Goal: Task Accomplishment & Management: Complete application form

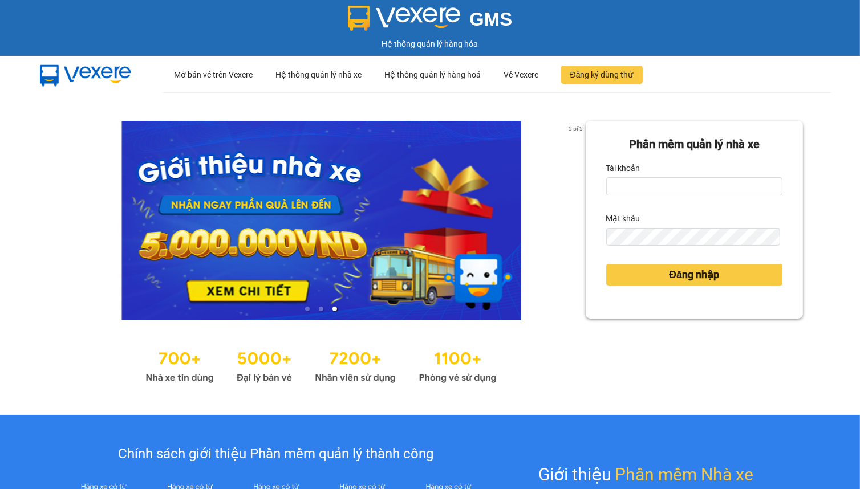
scroll to position [51, 0]
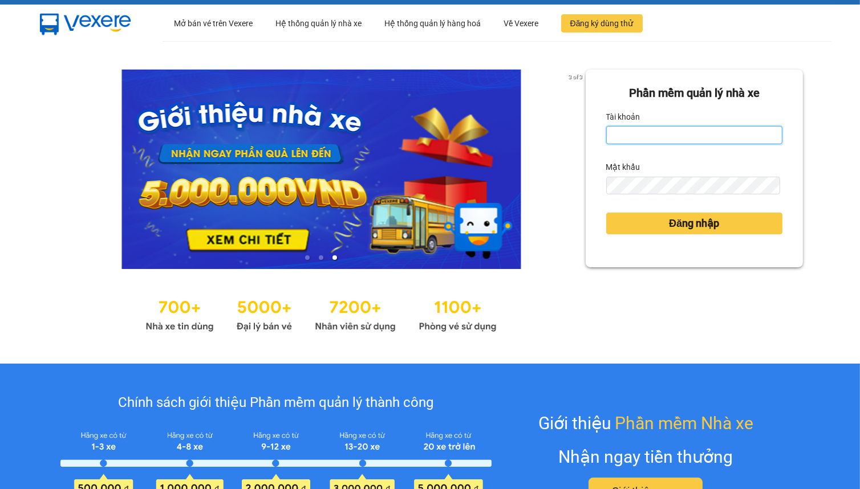
drag, startPoint x: 0, startPoint y: 0, endPoint x: 665, endPoint y: 137, distance: 679.1
click at [665, 137] on input "Tài khoản" at bounding box center [694, 135] width 177 height 18
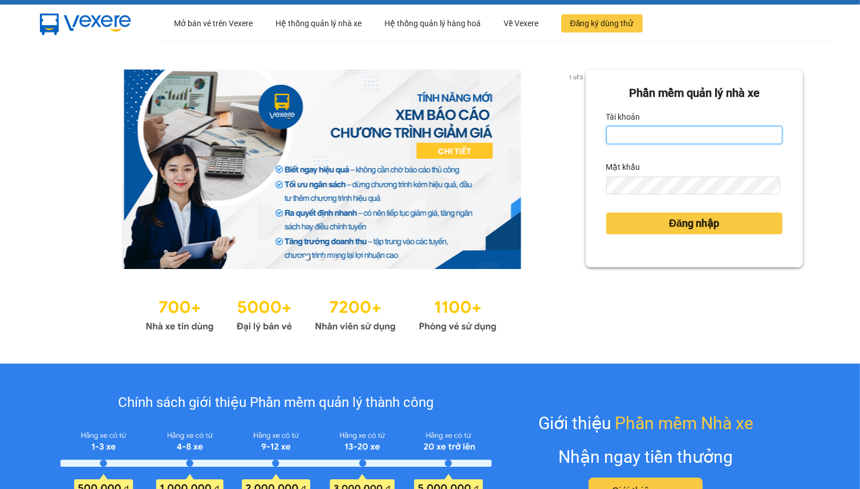
click at [701, 141] on input "Tài khoản" at bounding box center [694, 135] width 177 height 18
type input "hien.phuchai"
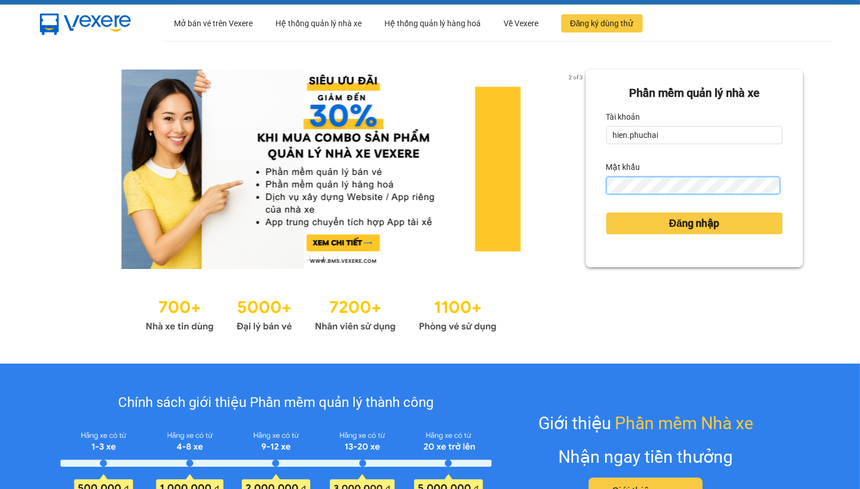
click at [606, 213] on button "Đăng nhập" at bounding box center [694, 224] width 177 height 22
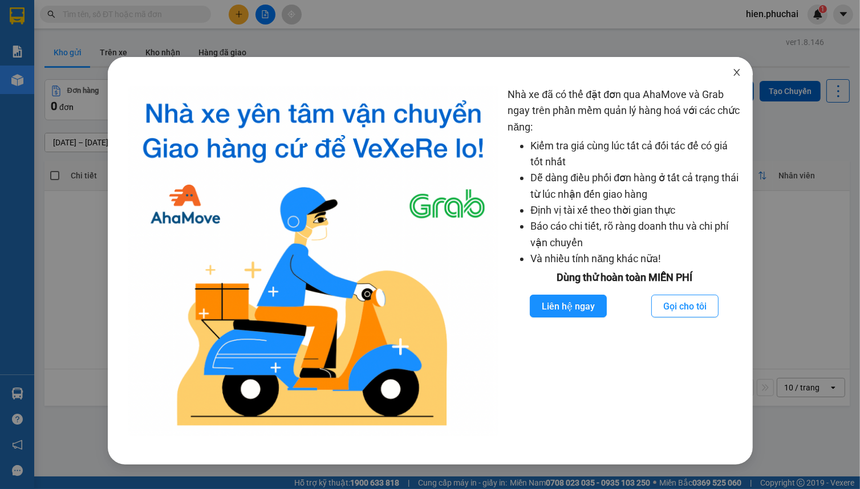
click at [735, 68] on icon "close" at bounding box center [736, 72] width 9 height 9
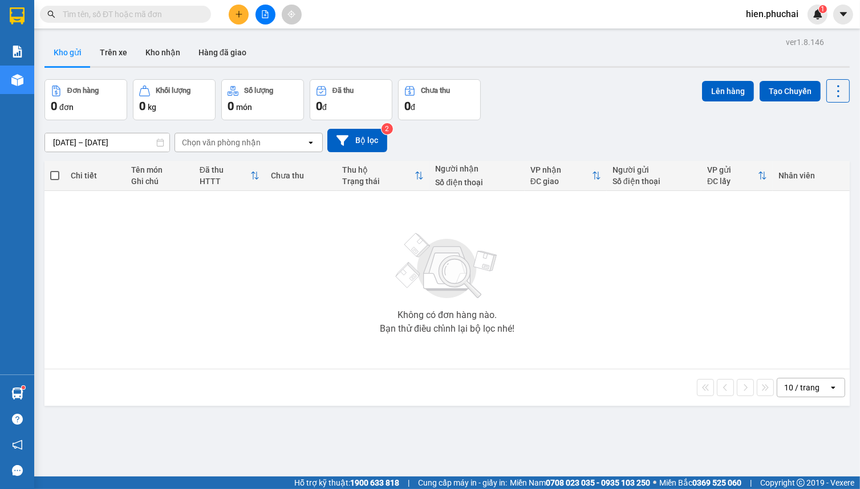
click at [233, 18] on button at bounding box center [239, 15] width 20 height 20
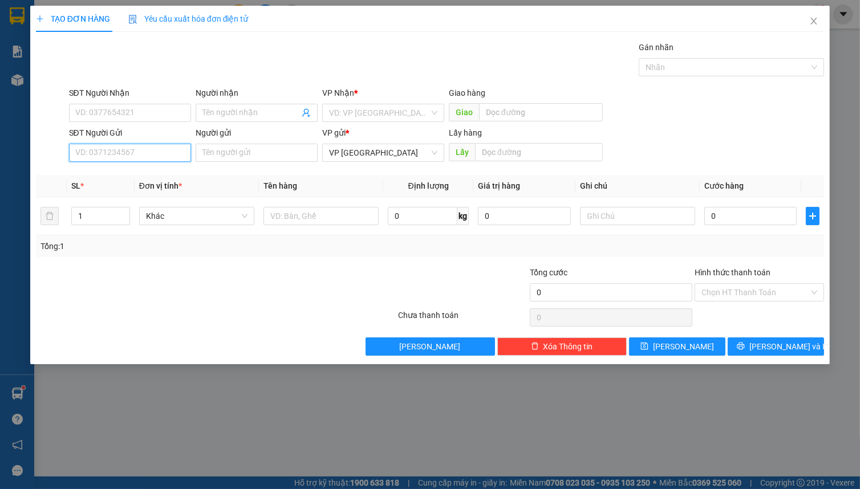
paste input "0974391579"
type input "0974391579"
click at [501, 160] on input "text" at bounding box center [539, 152] width 128 height 18
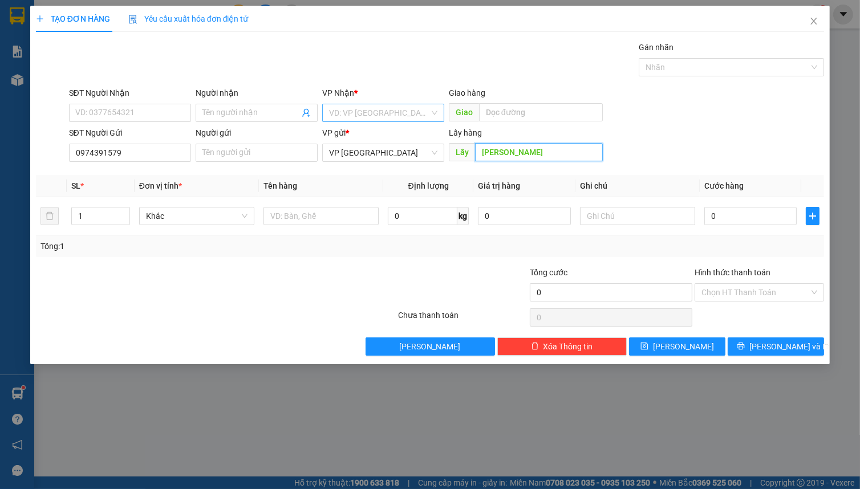
type input "LÂM HÀ"
click at [342, 115] on input "search" at bounding box center [379, 112] width 100 height 17
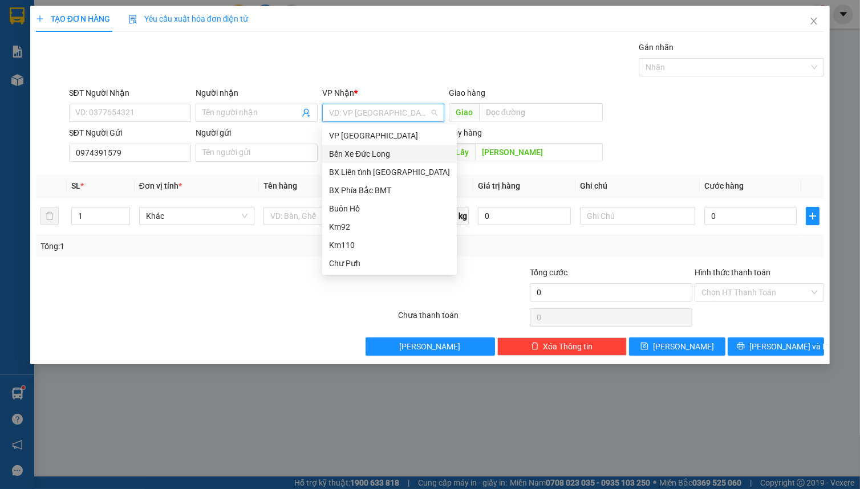
click at [369, 159] on div "Bến Xe Đức Long" at bounding box center [389, 154] width 121 height 13
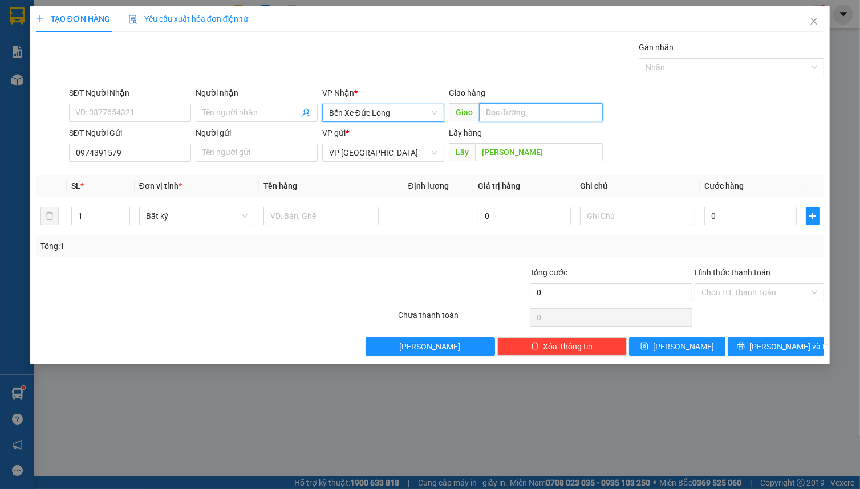
click at [507, 119] on input "text" at bounding box center [541, 112] width 124 height 18
type input "CHỢ 82"
click at [724, 136] on div "SĐT Người Gửi 0974391579 Người gửi Tên người gửi VP gửi * VP Đà Lạt Lấy hàng Lấ…" at bounding box center [447, 147] width 760 height 40
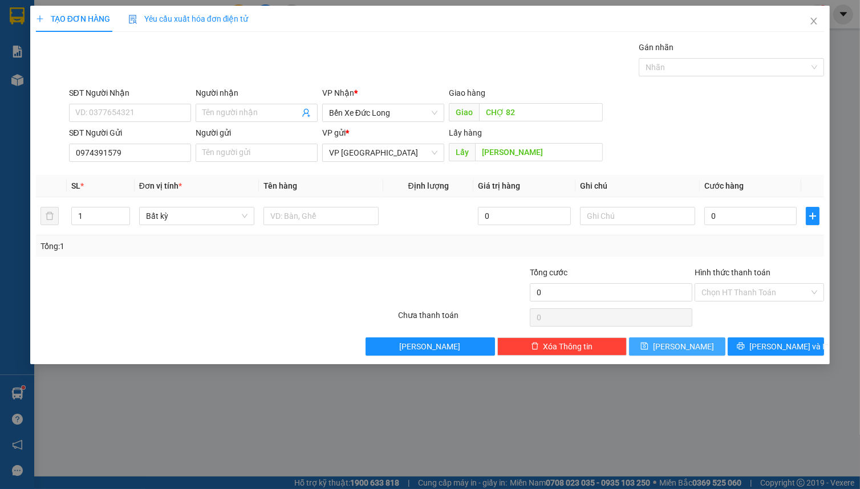
click at [688, 347] on span "[PERSON_NAME]" at bounding box center [683, 347] width 61 height 13
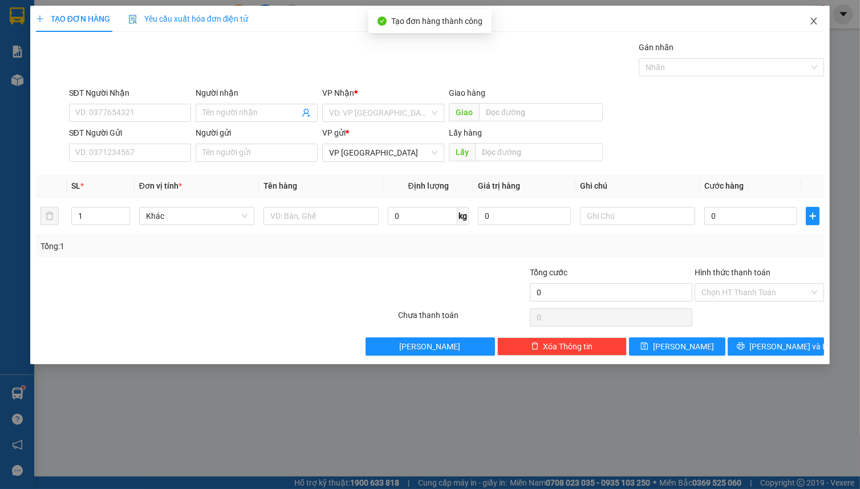
click at [817, 29] on span "Close" at bounding box center [814, 22] width 32 height 32
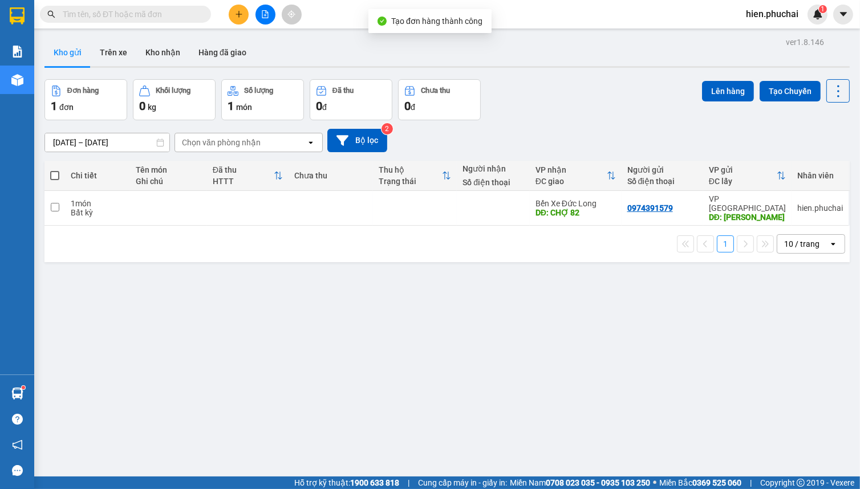
click at [563, 125] on div "10/10/2025 – 12/10/2025 Press the down arrow key to interact with the calendar …" at bounding box center [446, 140] width 805 height 40
click at [634, 146] on div "10/10/2025 – 12/10/2025 Press the down arrow key to interact with the calendar …" at bounding box center [446, 140] width 805 height 23
click at [766, 17] on span "hien.phuchai" at bounding box center [772, 14] width 71 height 14
click at [766, 33] on span "Đăng xuất" at bounding box center [779, 35] width 48 height 13
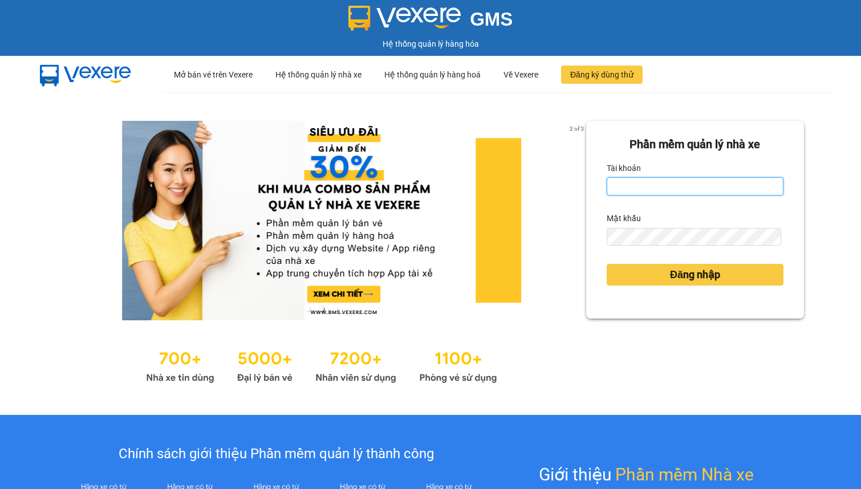
drag, startPoint x: 642, startPoint y: 188, endPoint x: 652, endPoint y: 184, distance: 11.4
click at [642, 188] on input "Tài khoản" at bounding box center [695, 186] width 177 height 18
type input "linhdl.phuchai"
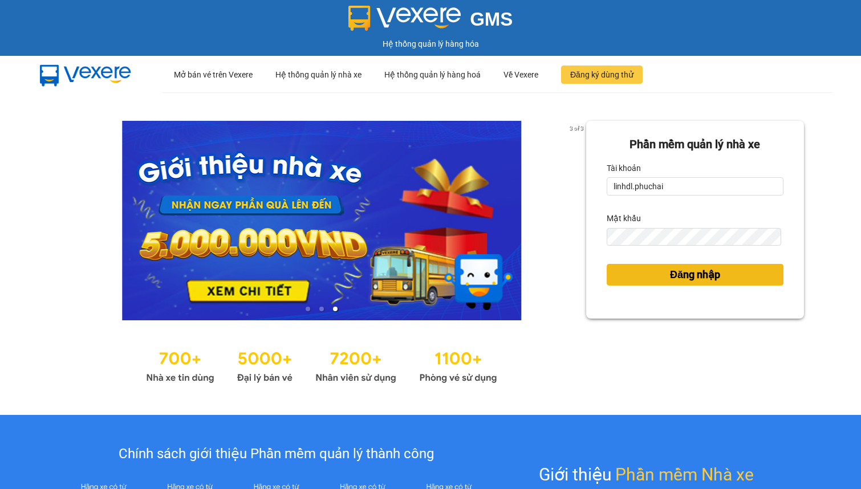
click at [672, 273] on span "Đăng nhập" at bounding box center [695, 275] width 50 height 16
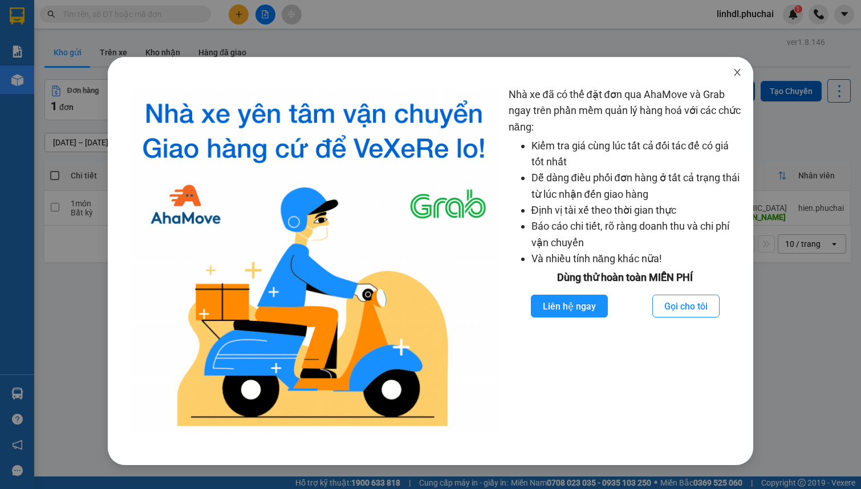
click at [736, 74] on icon "close" at bounding box center [738, 72] width 6 height 7
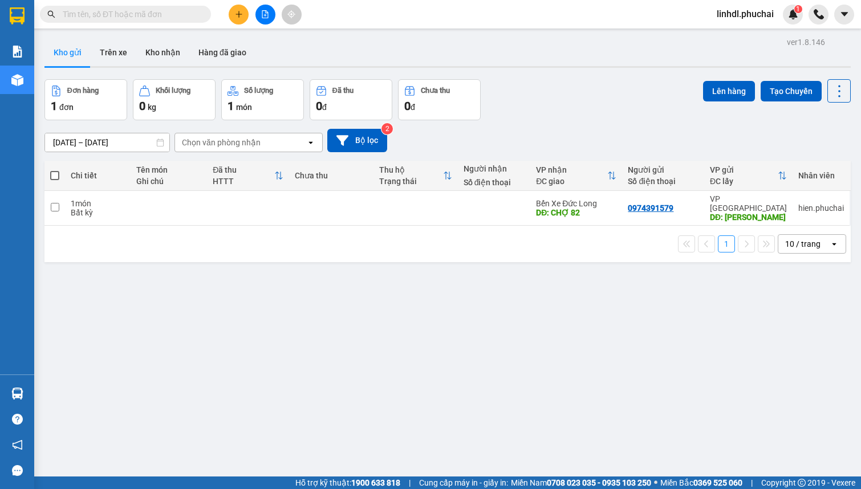
click at [235, 13] on icon "plus" at bounding box center [239, 14] width 8 height 8
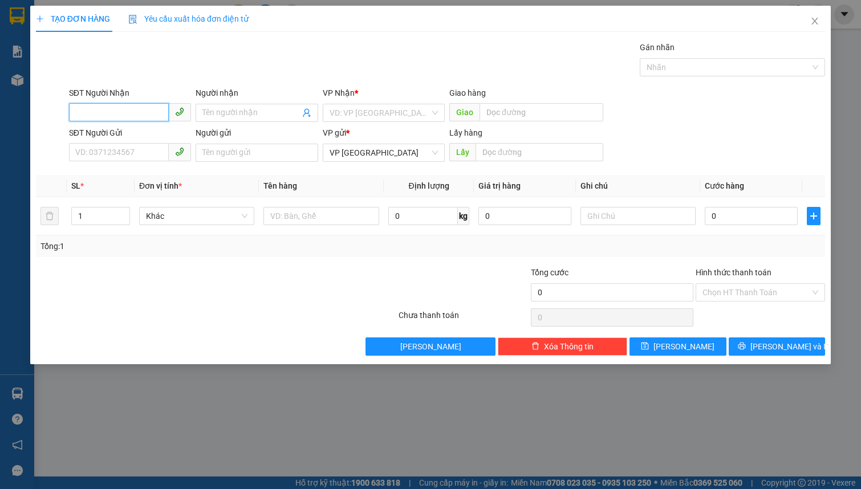
drag, startPoint x: 113, startPoint y: 106, endPoint x: 120, endPoint y: 106, distance: 6.9
click at [117, 106] on input "SĐT Người Nhận" at bounding box center [119, 112] width 100 height 18
drag, startPoint x: 137, startPoint y: 117, endPoint x: 210, endPoint y: 115, distance: 72.5
click at [139, 116] on input "0965971295" at bounding box center [119, 112] width 100 height 18
type input "0965971295"
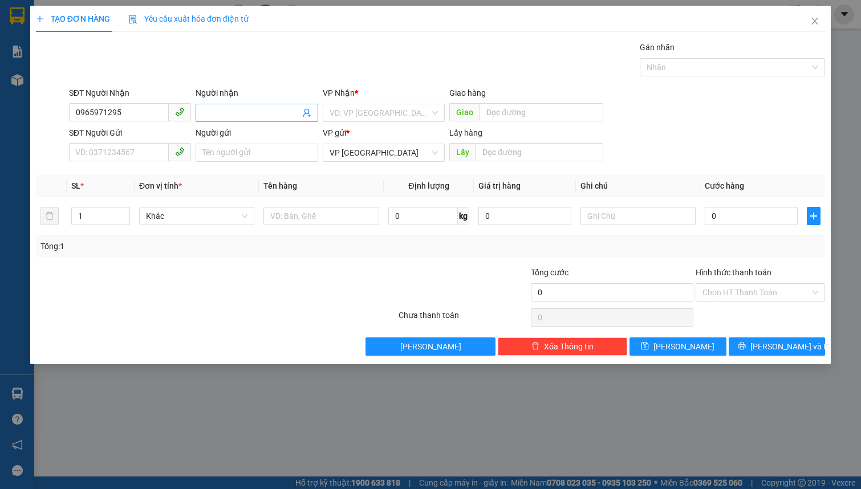
click at [253, 114] on input "Người nhận" at bounding box center [250, 113] width 97 height 13
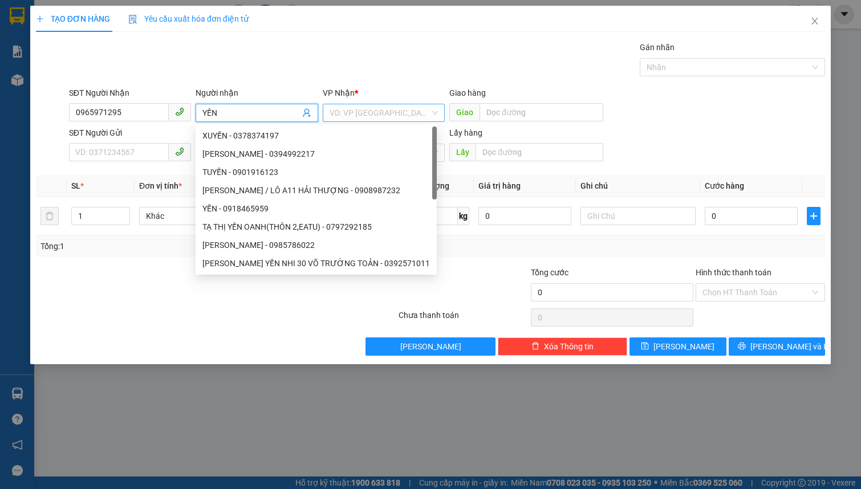
type input "YẾN"
click at [370, 110] on input "search" at bounding box center [380, 112] width 100 height 17
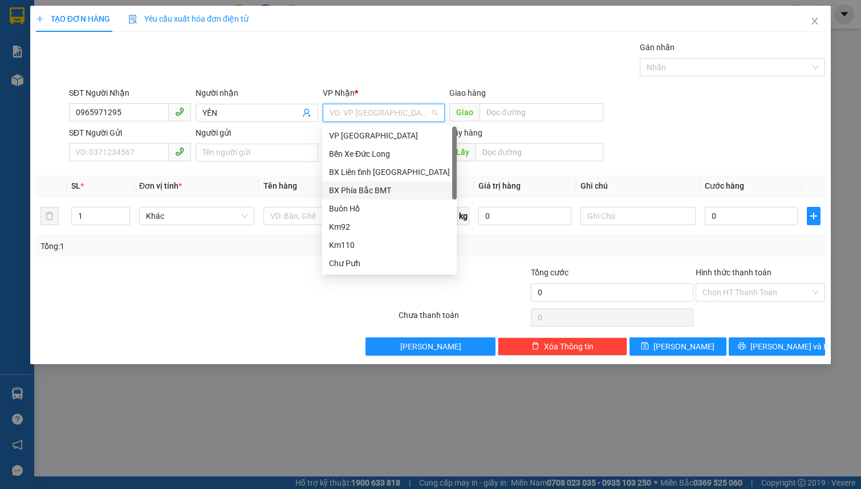
click at [365, 184] on div "BX Phía Bắc BMT" at bounding box center [389, 190] width 121 height 13
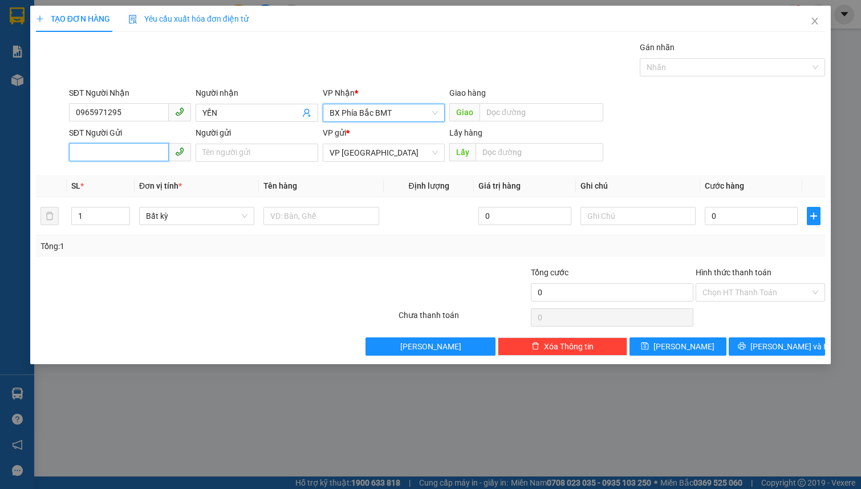
click at [104, 156] on input "SĐT Người Gửi" at bounding box center [119, 152] width 100 height 18
type input "0377891294"
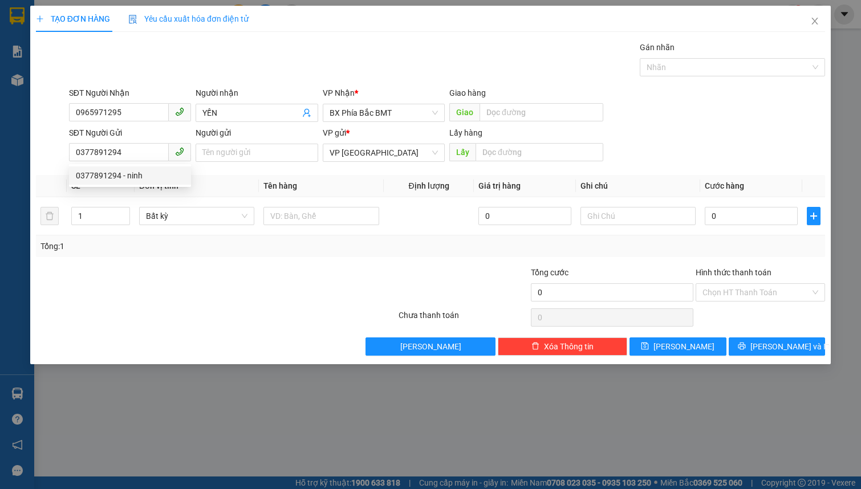
click at [139, 181] on span "Đơn vị tính *" at bounding box center [160, 185] width 43 height 9
click at [212, 155] on input "Người gửi" at bounding box center [257, 153] width 122 height 18
click at [287, 157] on input "TRẦN THỊ NINH" at bounding box center [257, 153] width 122 height 18
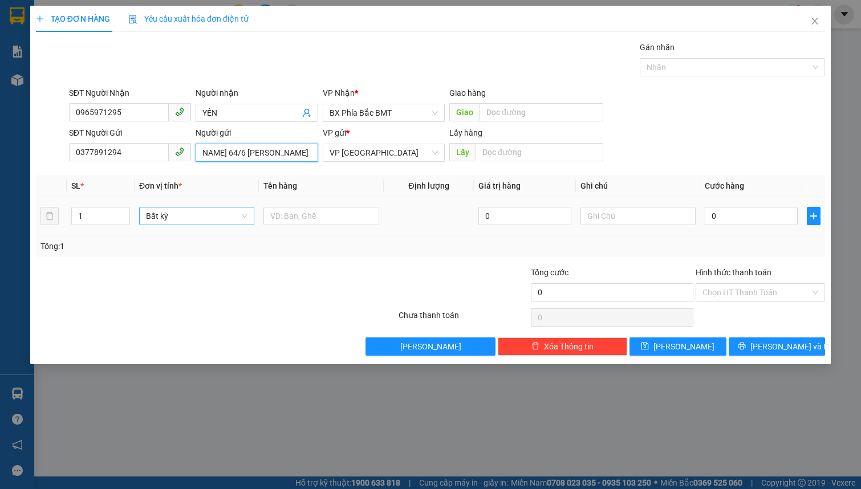
click at [163, 220] on span "Bất kỳ" at bounding box center [197, 216] width 102 height 17
type input "TRẦN THỊ NINH 64/6 NGUYỄN THỊ NGHĨA"
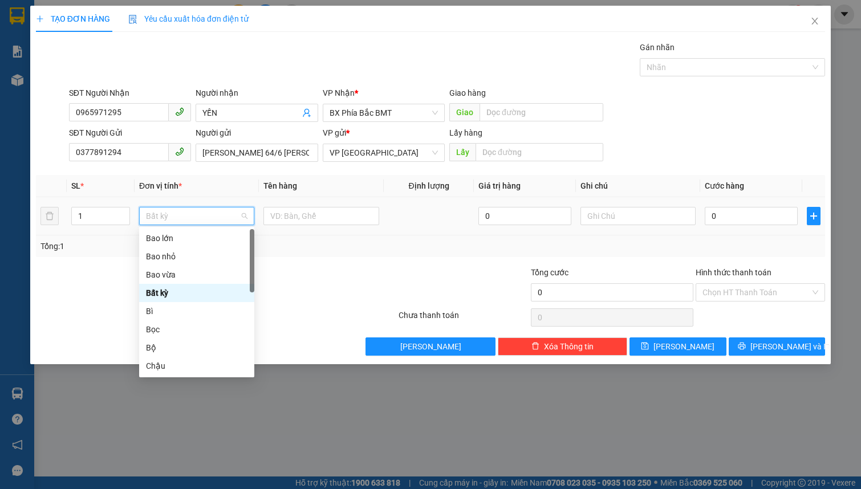
type input "Y"
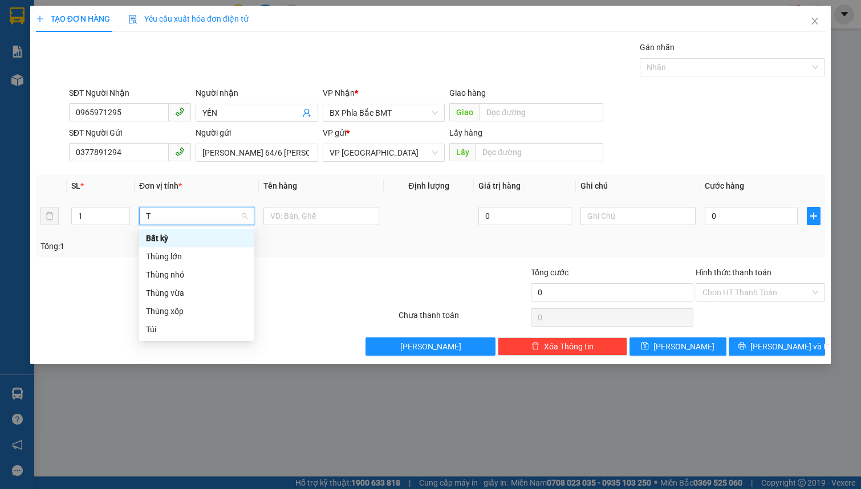
type input "T"
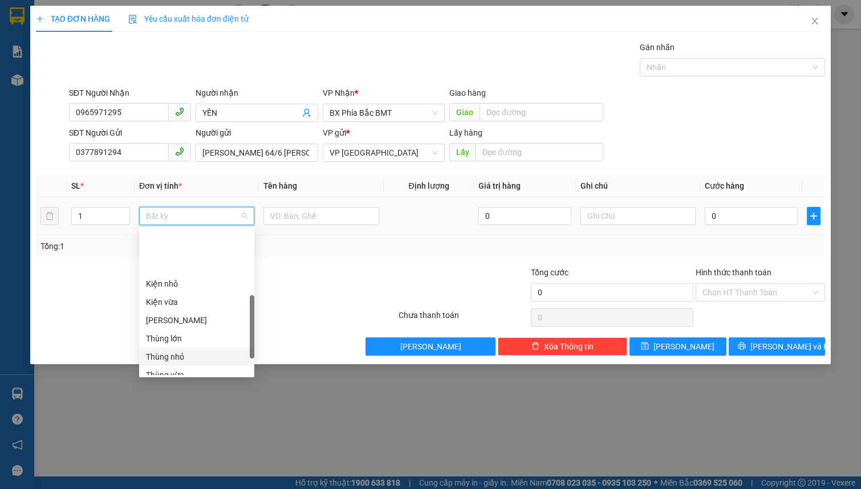
scroll to position [259, 0]
click at [194, 269] on div "Thùng vừa" at bounding box center [197, 271] width 102 height 13
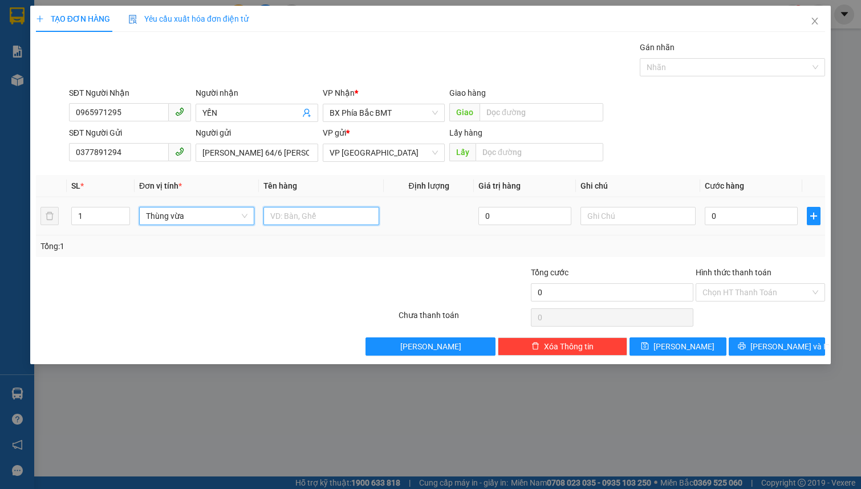
click at [288, 214] on input "text" at bounding box center [321, 216] width 115 height 18
type input "D"
type input "ĐỒ SẤY 6KG"
click at [712, 218] on input "0" at bounding box center [751, 216] width 93 height 18
type input "5"
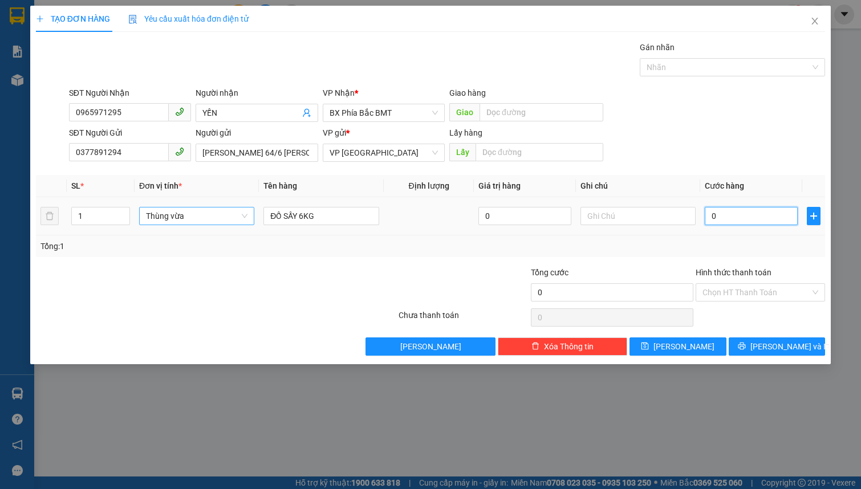
type input "5"
type input "50"
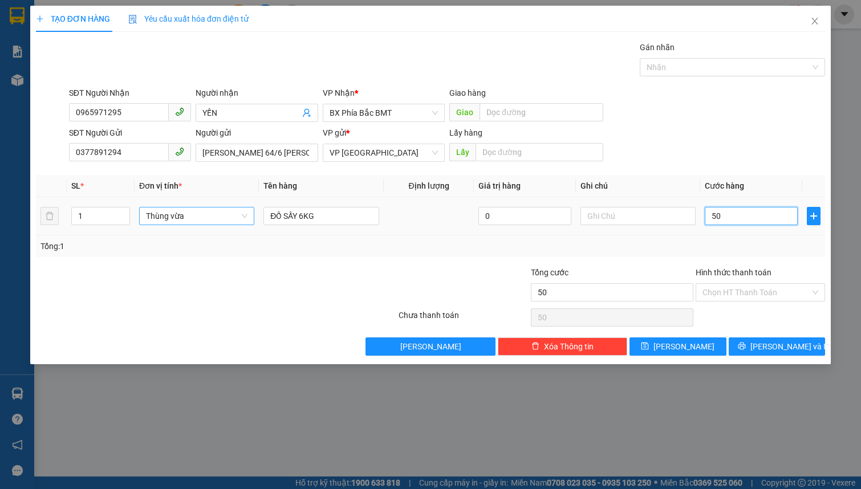
type input "500"
type input "5.000"
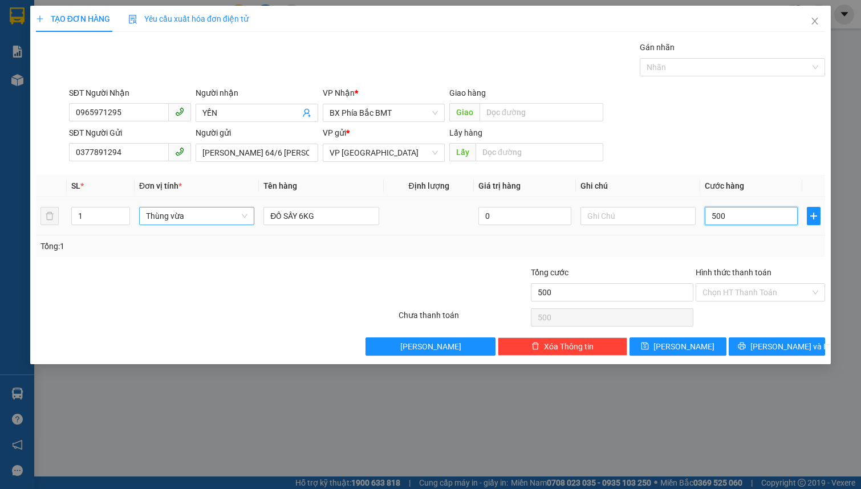
type input "5.000"
type input "50.000"
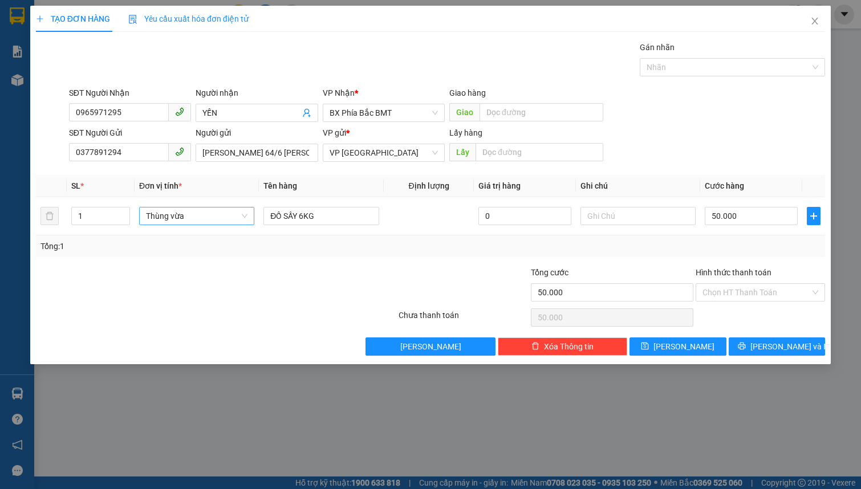
click at [291, 164] on div "Người gửi TRẦN THỊ NINH 64/6 NGUYỄN THỊ NGHĨA" at bounding box center [257, 147] width 122 height 40
click at [293, 157] on input "TRẦN THỊ NINH 64/6 NGUYỄN THỊ NGHĨA" at bounding box center [257, 153] width 122 height 18
type input "TRẦN THỊ NINH 64/6 NGUYỄN THỊ NGHĨA 066195008887"
click at [768, 294] on input "Hình thức thanh toán" at bounding box center [757, 292] width 108 height 17
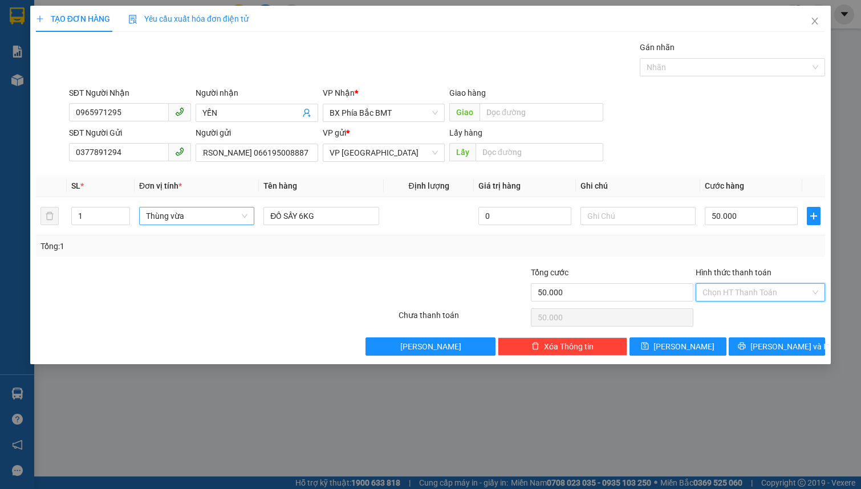
scroll to position [0, 0]
click at [752, 315] on div "Tại văn phòng" at bounding box center [761, 315] width 116 height 13
type input "0"
click at [745, 344] on icon "printer" at bounding box center [741, 346] width 7 height 7
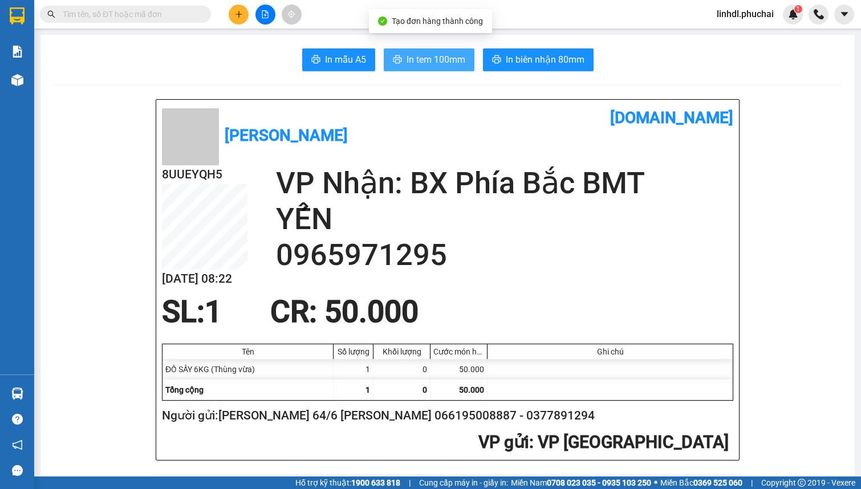
click at [446, 55] on span "In tem 100mm" at bounding box center [436, 59] width 59 height 14
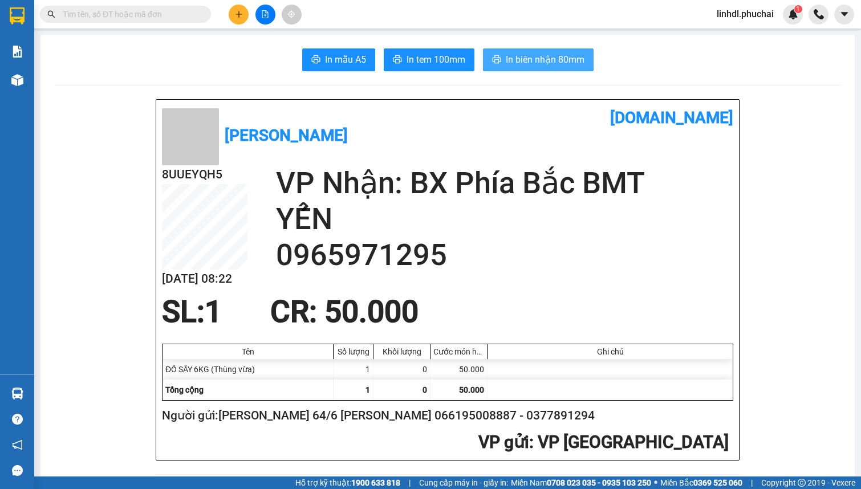
click at [553, 67] on button "In biên nhận 80mm" at bounding box center [538, 59] width 111 height 23
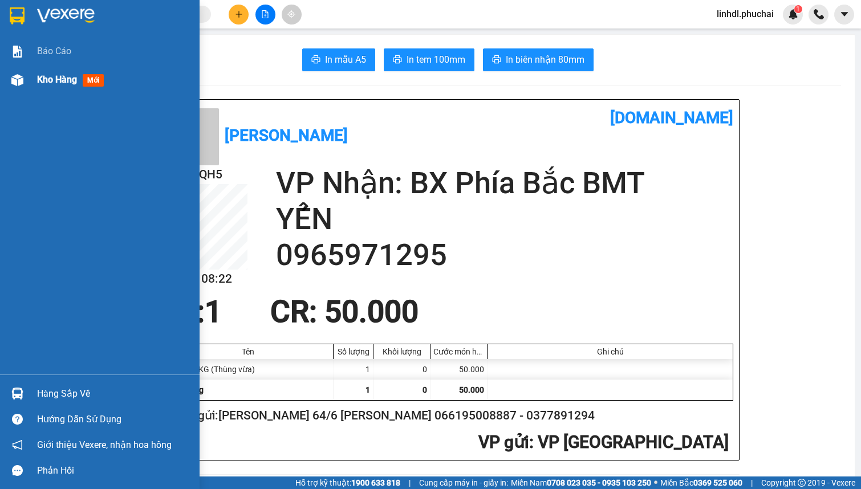
click at [17, 82] on img at bounding box center [17, 80] width 12 height 12
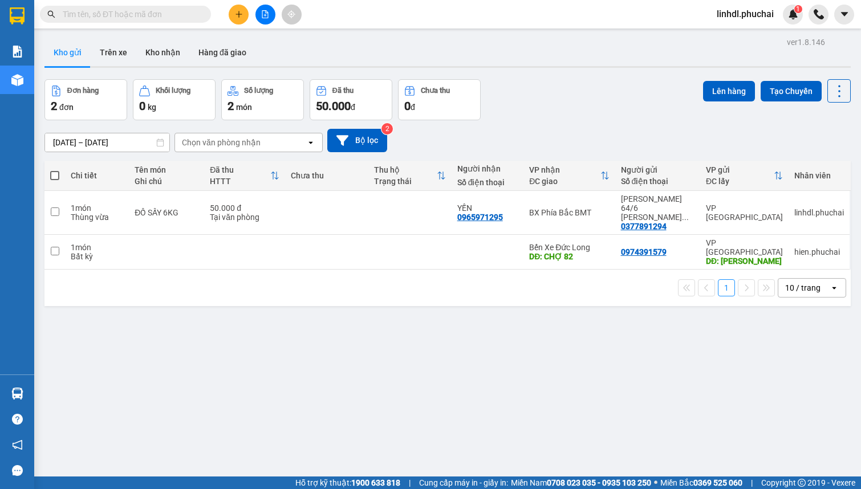
click at [234, 17] on button at bounding box center [239, 15] width 20 height 20
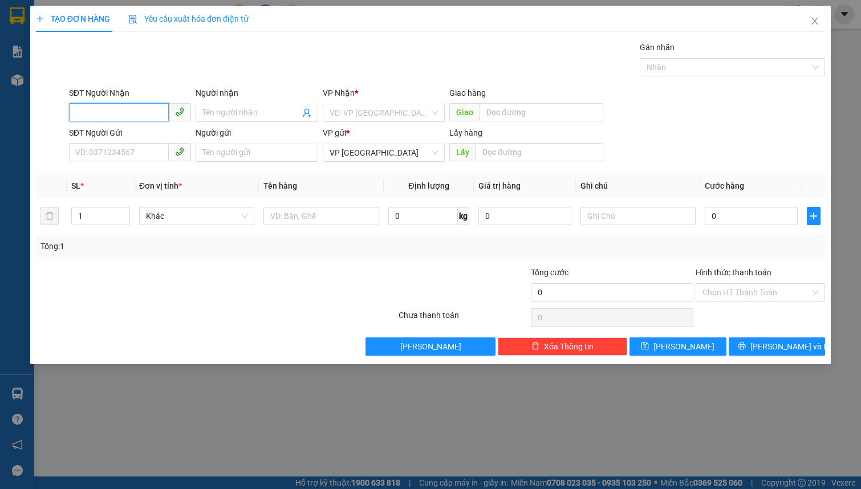
drag, startPoint x: 124, startPoint y: 117, endPoint x: 120, endPoint y: 110, distance: 8.2
click at [123, 116] on input "SĐT Người Nhận" at bounding box center [119, 112] width 100 height 18
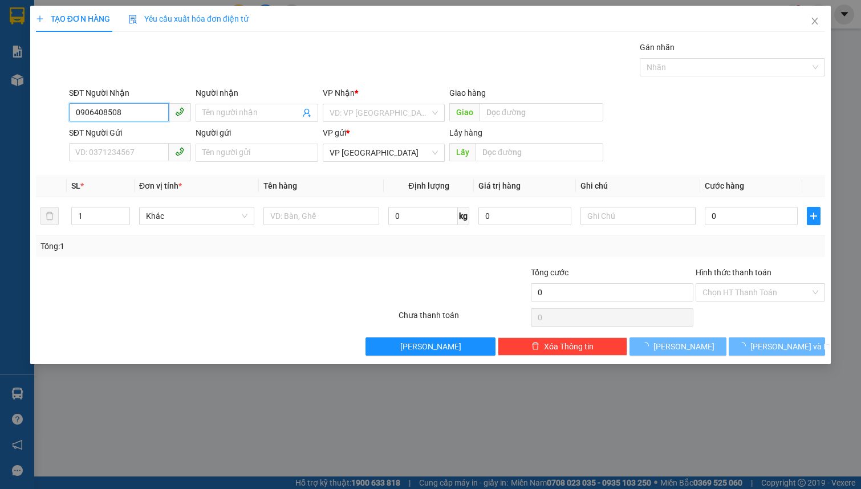
drag, startPoint x: 137, startPoint y: 117, endPoint x: 160, endPoint y: 114, distance: 23.6
click at [139, 116] on input "0906408508" at bounding box center [119, 112] width 100 height 18
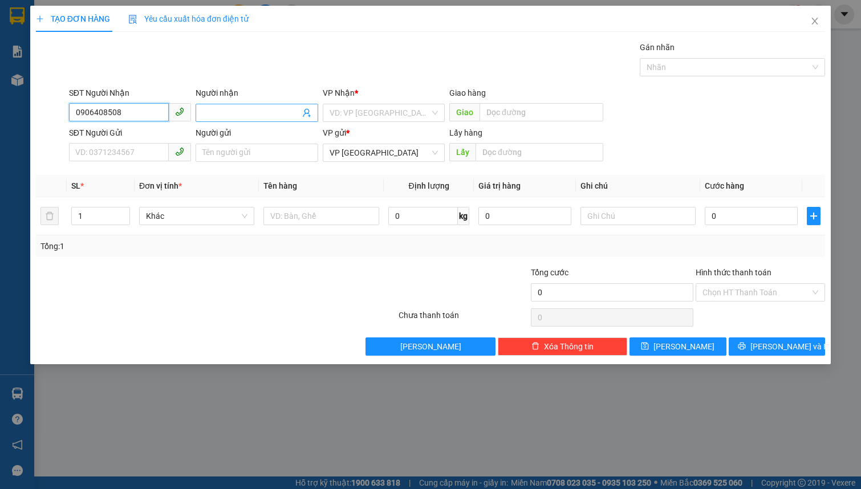
type input "0906408508"
click at [243, 111] on input "Người nhận" at bounding box center [250, 113] width 97 height 13
click at [148, 112] on input "0906408508" at bounding box center [119, 112] width 100 height 18
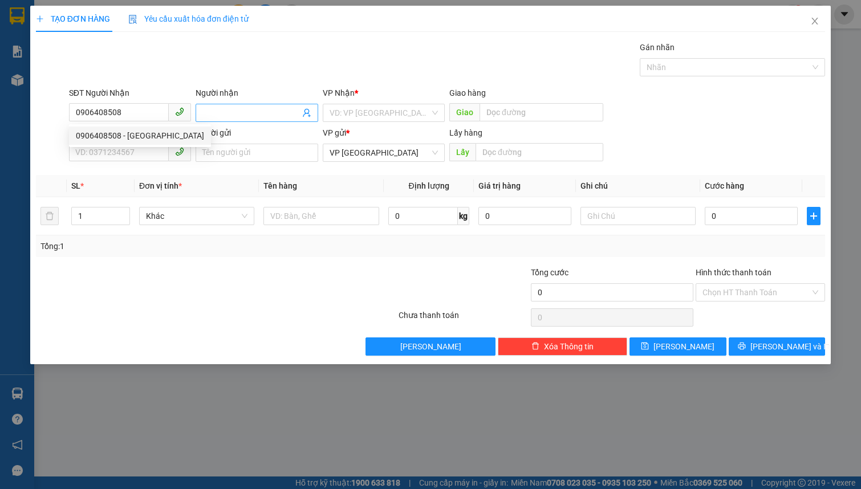
click at [228, 115] on input "Người nhận" at bounding box center [250, 113] width 97 height 13
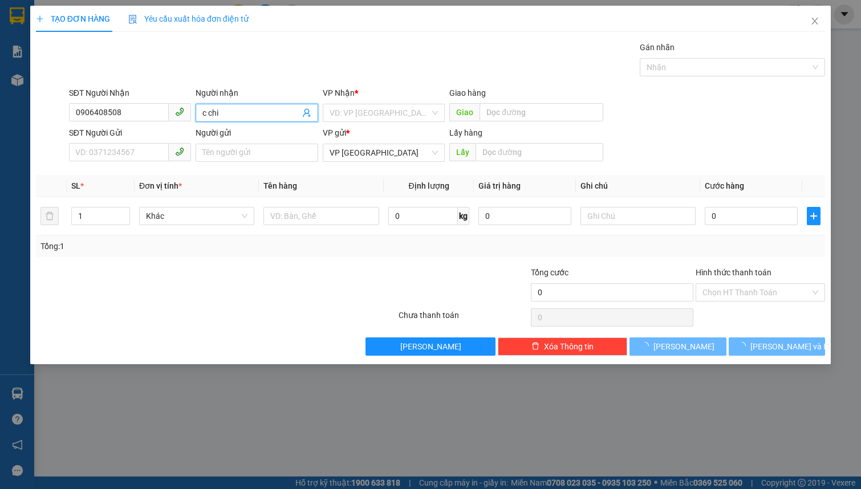
type input "c chi"
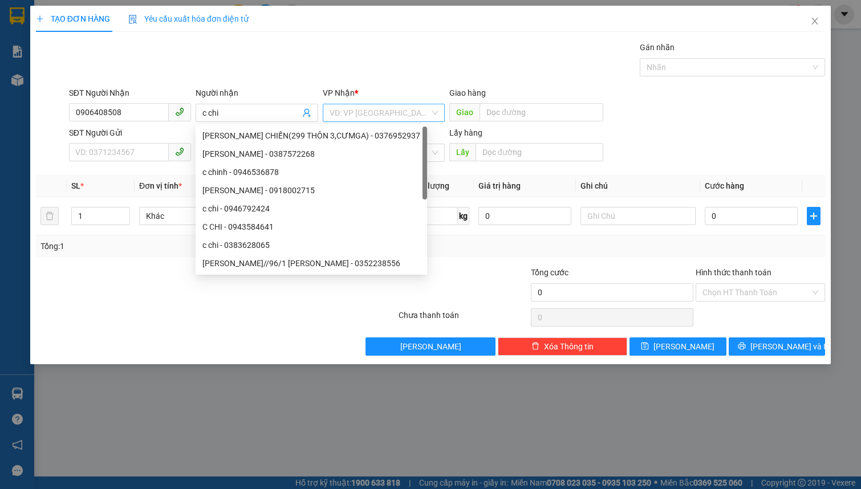
click at [335, 116] on input "search" at bounding box center [380, 112] width 100 height 17
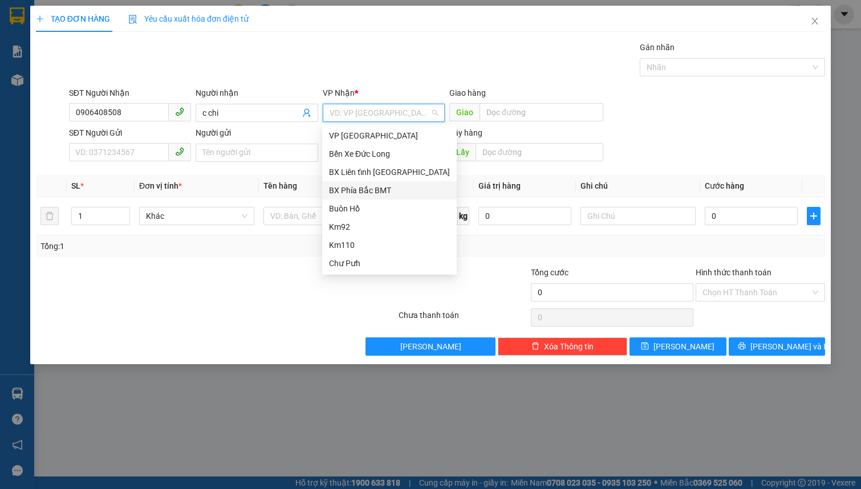
click at [384, 192] on div "BX Phía Bắc BMT" at bounding box center [389, 190] width 121 height 13
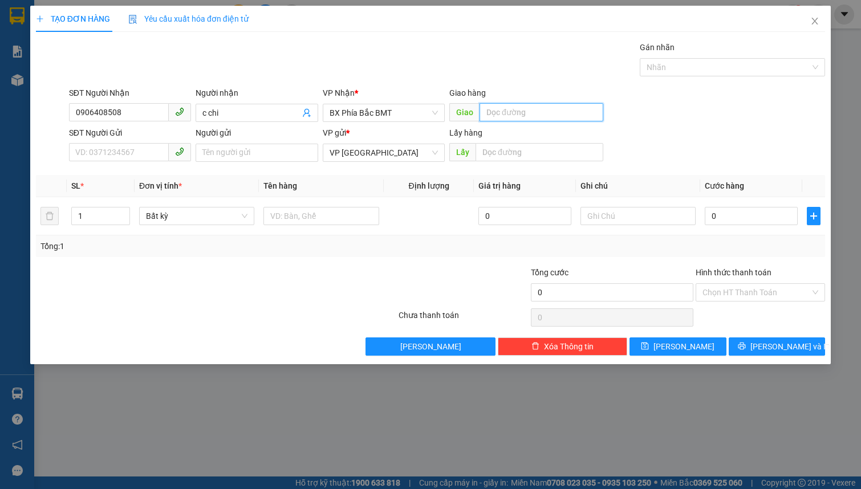
click at [513, 111] on input "text" at bounding box center [542, 112] width 124 height 18
type input "NB JANG RÉ"
click at [81, 149] on input "SĐT Người Gửi" at bounding box center [119, 152] width 100 height 18
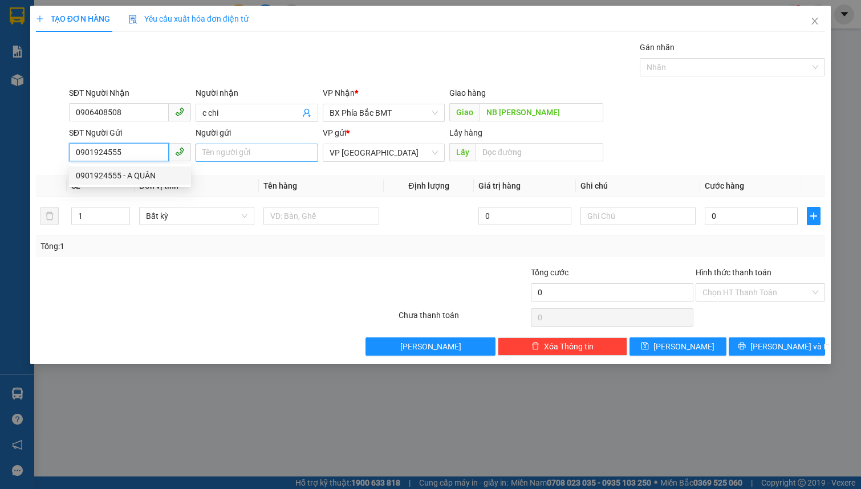
type input "0901924555"
click at [228, 154] on input "Người gửi" at bounding box center [257, 153] width 122 height 18
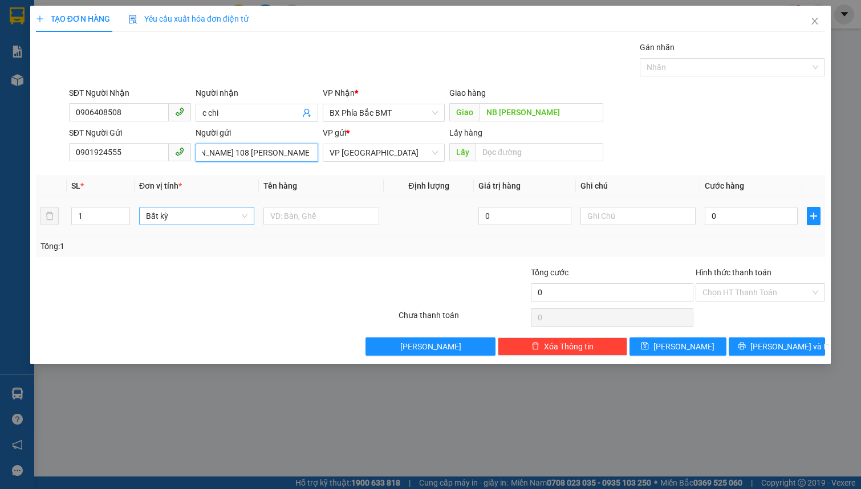
click at [192, 217] on span "Bất kỳ" at bounding box center [197, 216] width 102 height 17
type input "nguyễn anh quân 108 trần quang khải"
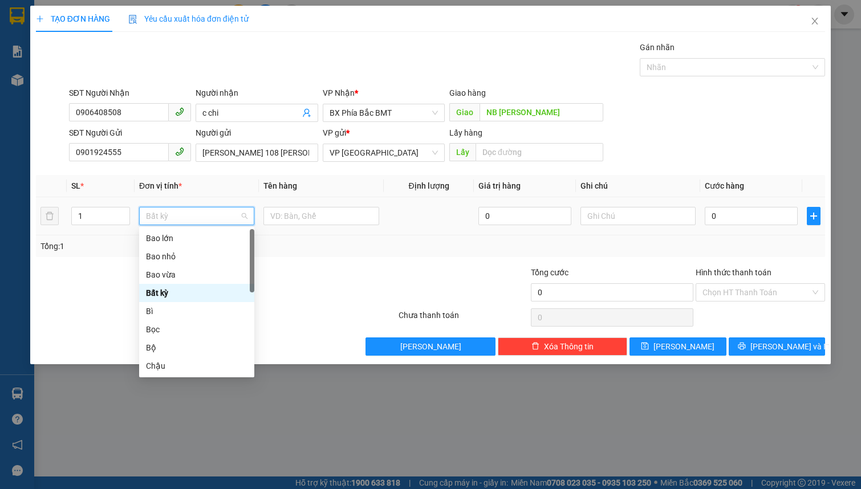
type input "t"
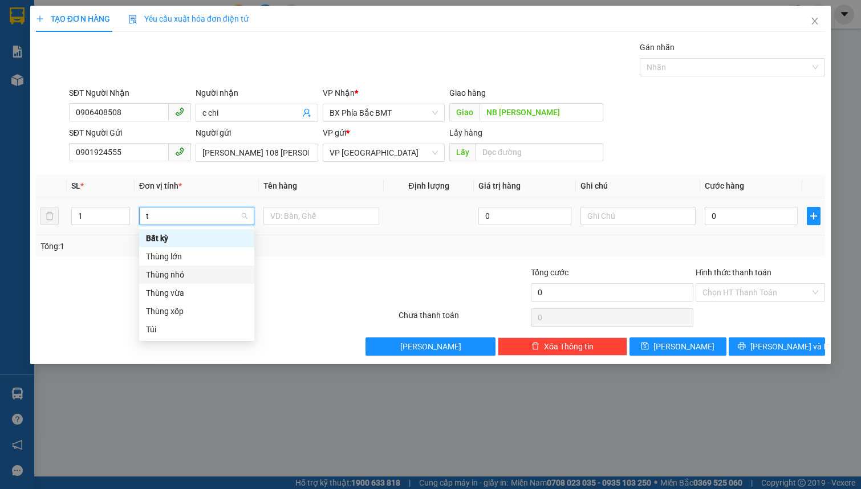
click at [200, 275] on div "Thùng nhỏ" at bounding box center [197, 275] width 102 height 13
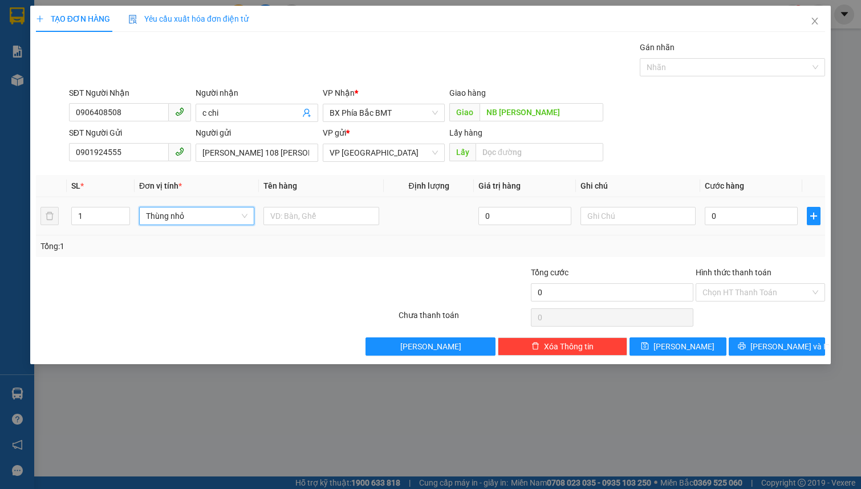
click at [288, 228] on td at bounding box center [321, 216] width 124 height 38
click at [303, 221] on input "text" at bounding box center [321, 216] width 115 height 18
click at [656, 214] on input "text" at bounding box center [638, 216] width 115 height 18
click at [367, 214] on input "trái cây" at bounding box center [321, 216] width 115 height 18
type input "trái cây 10kg ("
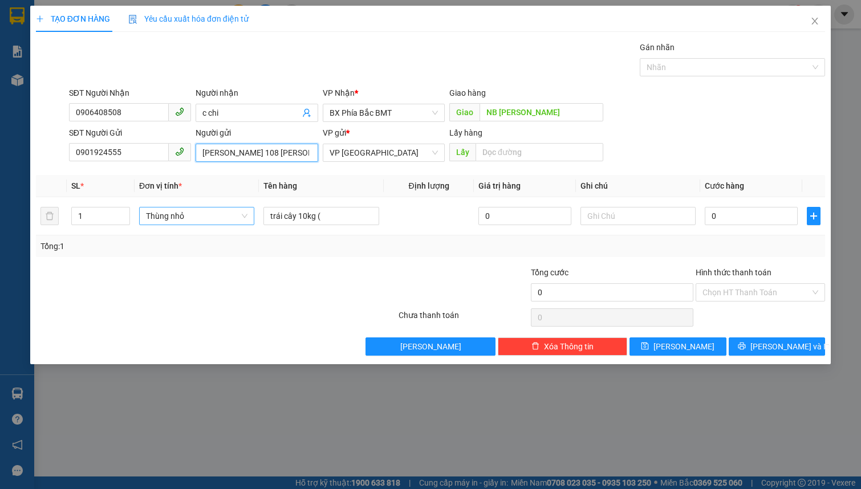
click at [297, 158] on input "nguyễn anh quân 108 trần quang khải" at bounding box center [257, 153] width 122 height 18
drag, startPoint x: 234, startPoint y: 152, endPoint x: 148, endPoint y: 151, distance: 85.6
click at [151, 151] on div "SĐT Người Gửi 0901924555 Người gửi nguyễn anh quân 108 trần quang khải nguyễn a…" at bounding box center [447, 147] width 761 height 40
click at [250, 159] on input "nguyễn anh quân 108 trần quang khải" at bounding box center [257, 153] width 122 height 18
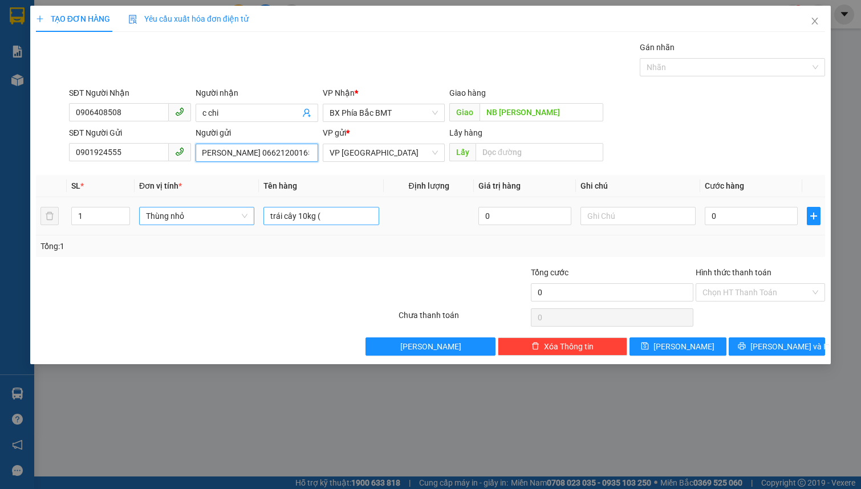
type input "nguyễn anh quân 108 trần quang khải 066212001655"
click at [334, 217] on input "trái cây 10kg (" at bounding box center [321, 216] width 115 height 18
type input "trái cây 10kg ( hồng giòn )"
click at [723, 208] on input "0" at bounding box center [751, 216] width 93 height 18
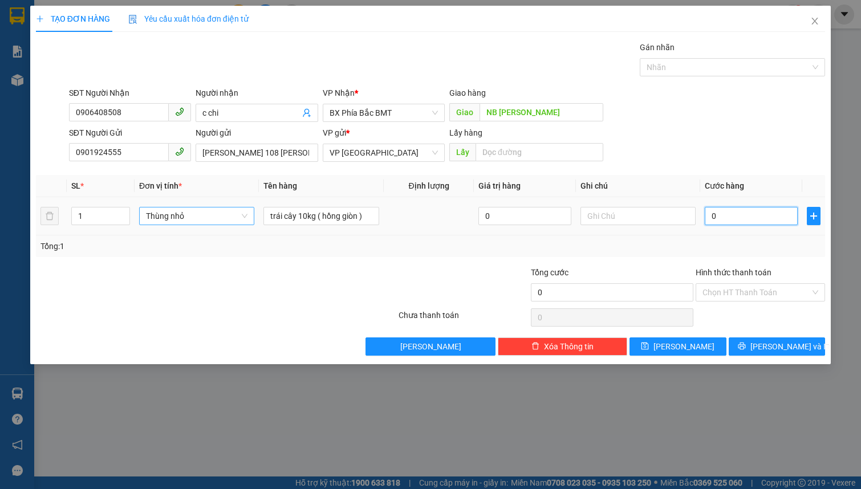
type input "5"
type input "50"
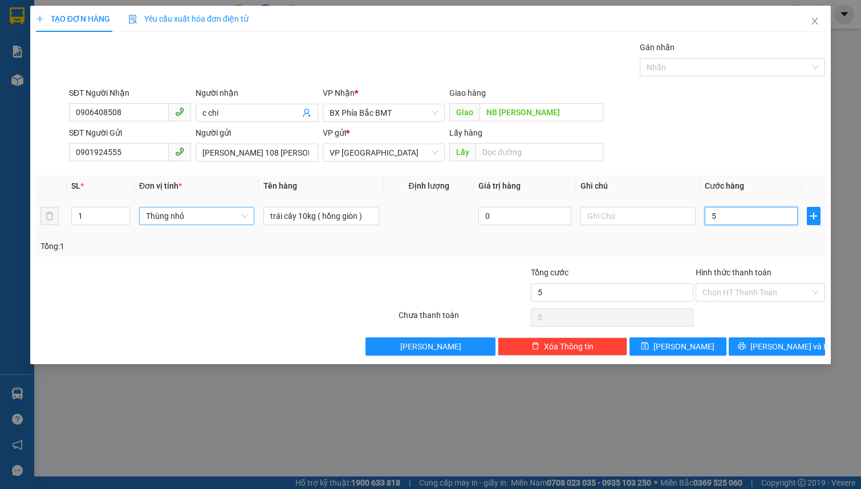
type input "50"
type input "500"
type input "5.000"
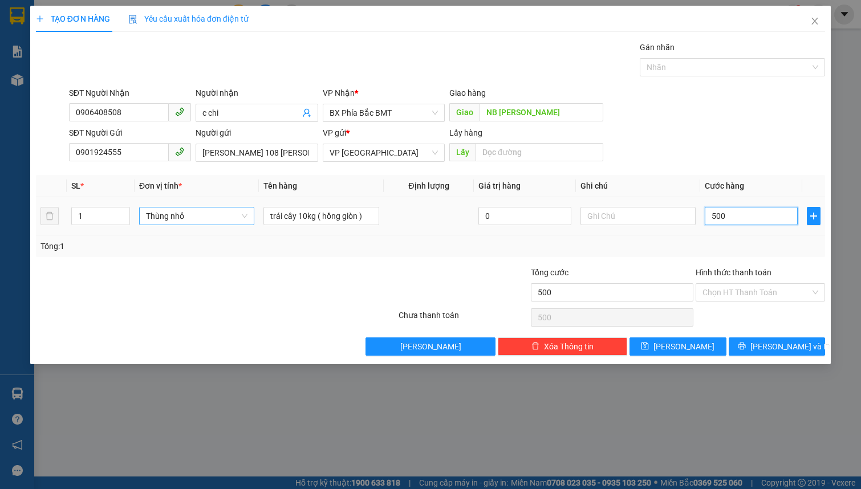
type input "5.000"
type input "50.000"
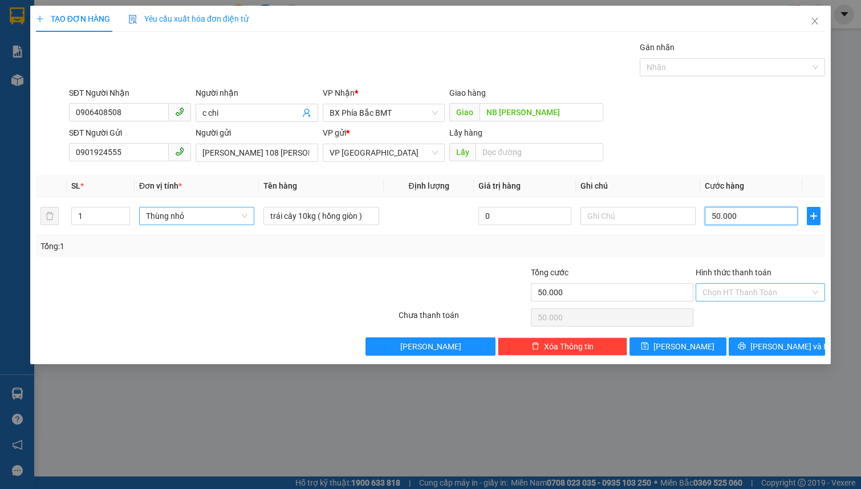
type input "50.000"
click at [744, 297] on input "Hình thức thanh toán" at bounding box center [757, 292] width 108 height 17
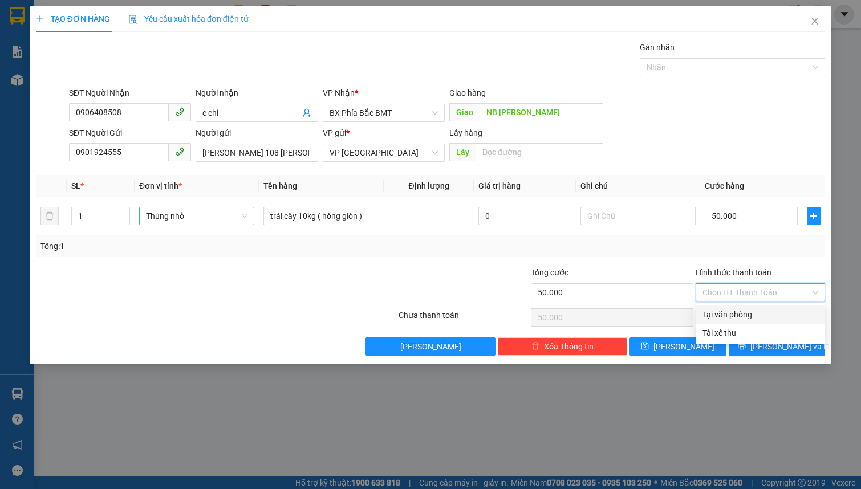
click at [750, 319] on div "Tại văn phòng" at bounding box center [761, 315] width 116 height 13
type input "0"
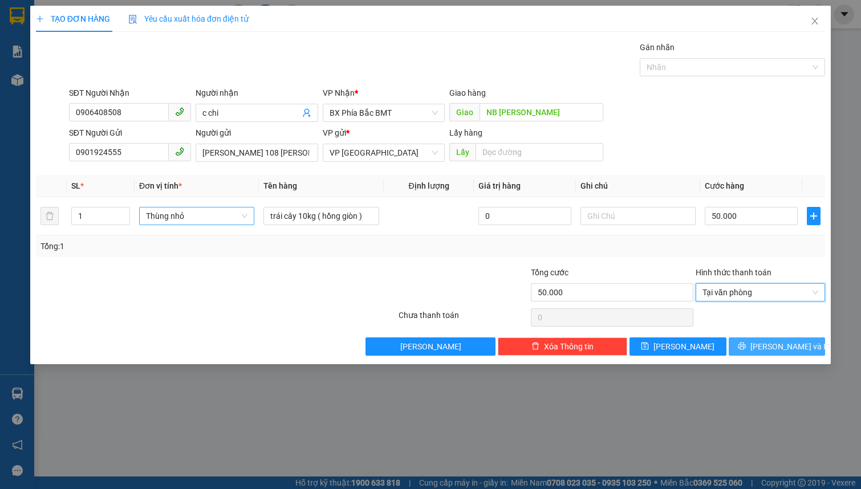
click at [756, 353] on button "[PERSON_NAME] và In" at bounding box center [777, 347] width 97 height 18
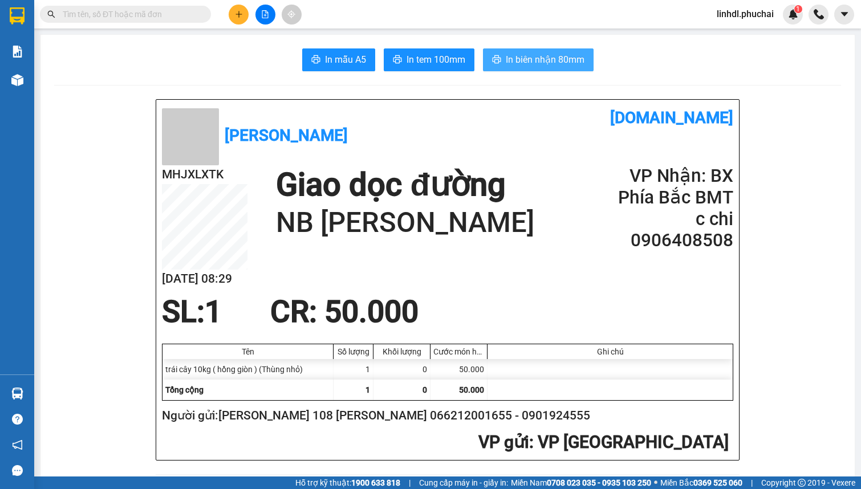
click at [549, 59] on span "In biên nhận 80mm" at bounding box center [545, 59] width 79 height 14
click at [445, 62] on span "In tem 100mm" at bounding box center [436, 59] width 59 height 14
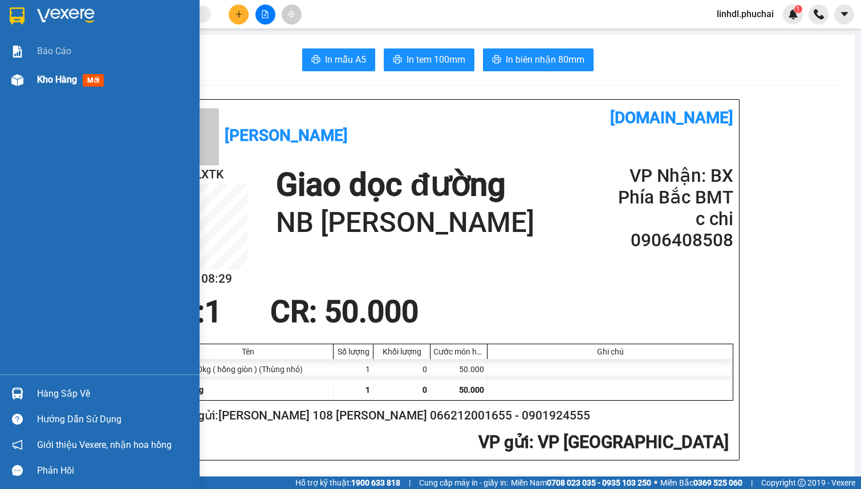
click at [29, 81] on div "Kho hàng mới" at bounding box center [100, 80] width 200 height 29
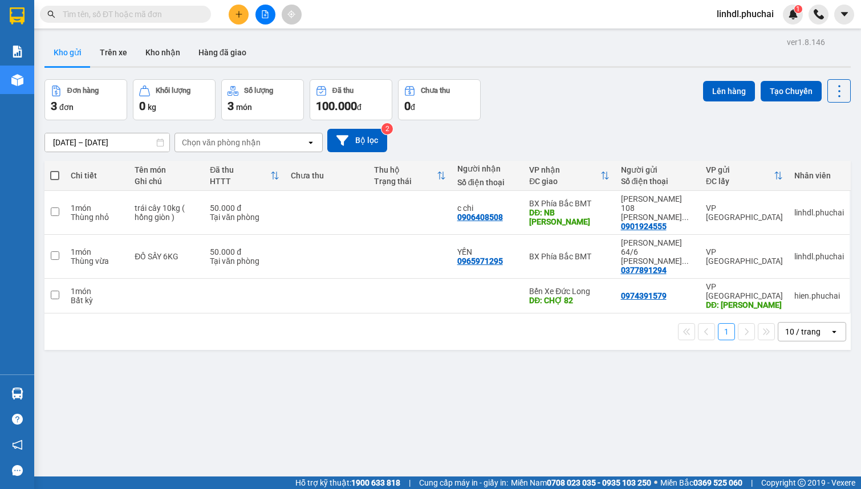
click at [233, 11] on button at bounding box center [239, 15] width 20 height 20
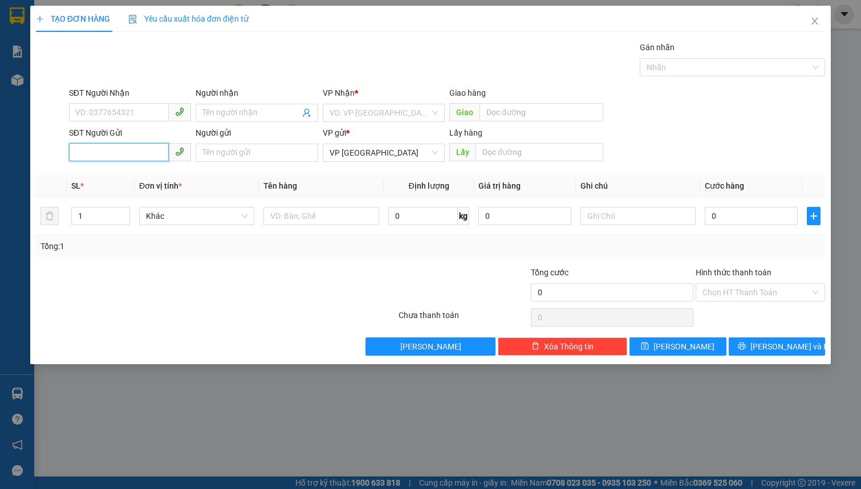
click at [120, 156] on input "SĐT Người Gửi" at bounding box center [119, 152] width 100 height 18
paste input "0346589191 Xe đạp điện Liên Khương"
drag, startPoint x: 110, startPoint y: 153, endPoint x: 163, endPoint y: 150, distance: 52.6
click at [166, 151] on input "0346589191 Xe đạp điện Liên Khương" at bounding box center [119, 152] width 100 height 18
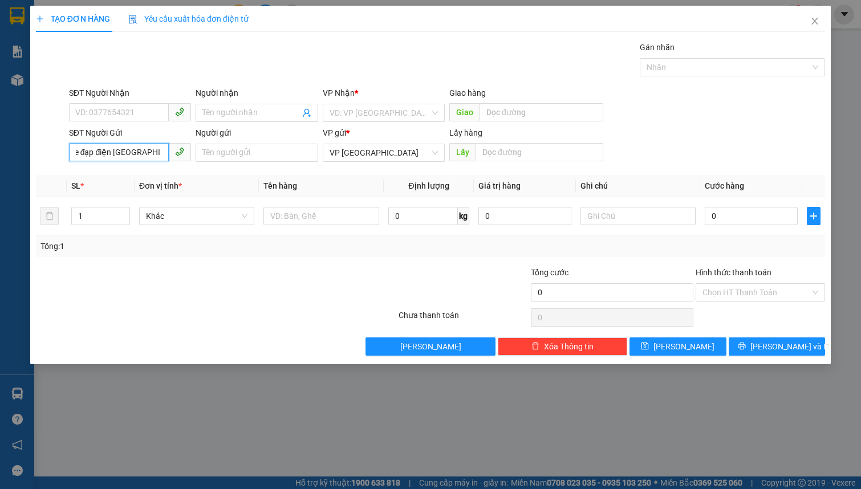
scroll to position [0, 0]
drag, startPoint x: 126, startPoint y: 149, endPoint x: 245, endPoint y: 105, distance: 127.0
click at [245, 105] on span at bounding box center [257, 113] width 122 height 18
drag, startPoint x: 121, startPoint y: 153, endPoint x: 113, endPoint y: 157, distance: 9.4
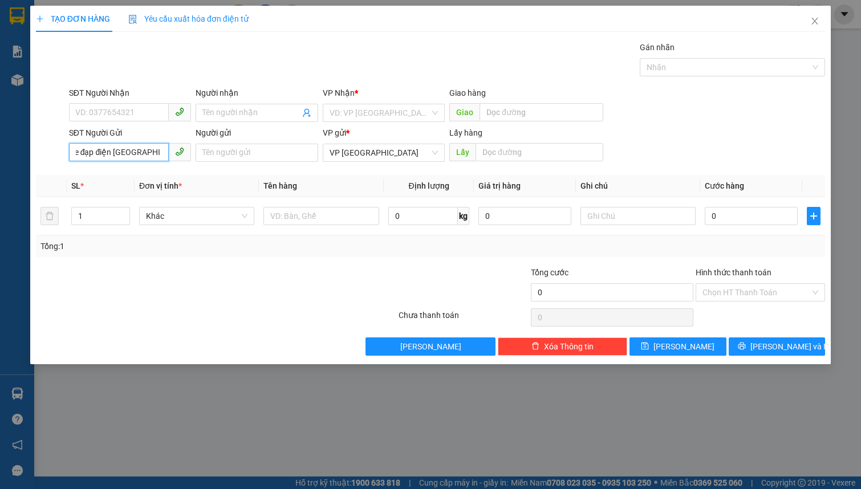
click at [113, 157] on input "0346589191 Xe đạp điện Liên Khương" at bounding box center [119, 152] width 100 height 18
type input "0346589191Liên Khương"
click at [285, 221] on input "text" at bounding box center [321, 216] width 115 height 18
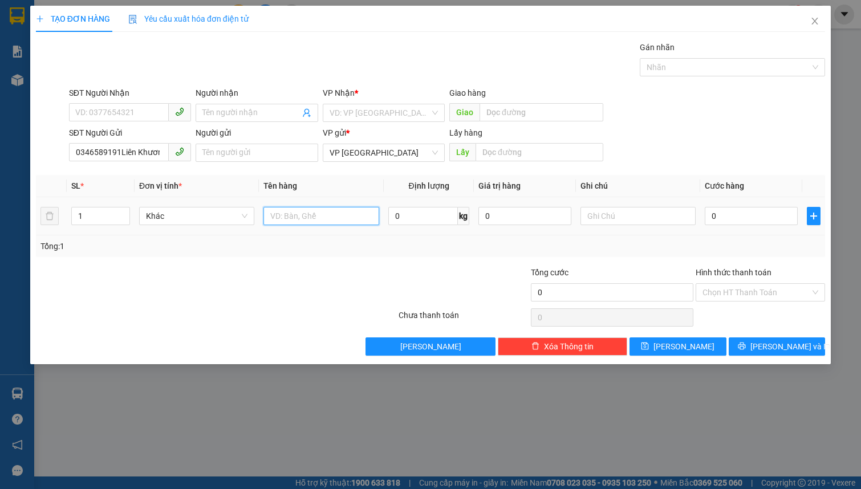
paste input "Xe đạp điện"
type input "Xe đạp điện"
click at [133, 152] on input "0346589191Liên Khương" at bounding box center [119, 152] width 100 height 18
drag, startPoint x: 119, startPoint y: 153, endPoint x: 159, endPoint y: 142, distance: 41.0
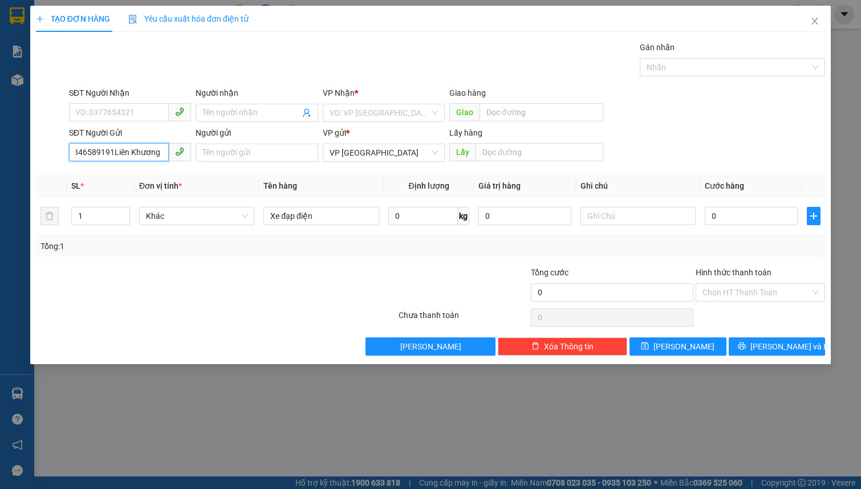
click at [191, 151] on div "SĐT Người Gửi 0346589191Liên Khương 0346589191Liên Khương" at bounding box center [130, 147] width 127 height 40
type input "0346589191"
click at [563, 152] on input "text" at bounding box center [540, 152] width 128 height 18
paste input "Liên Khương"
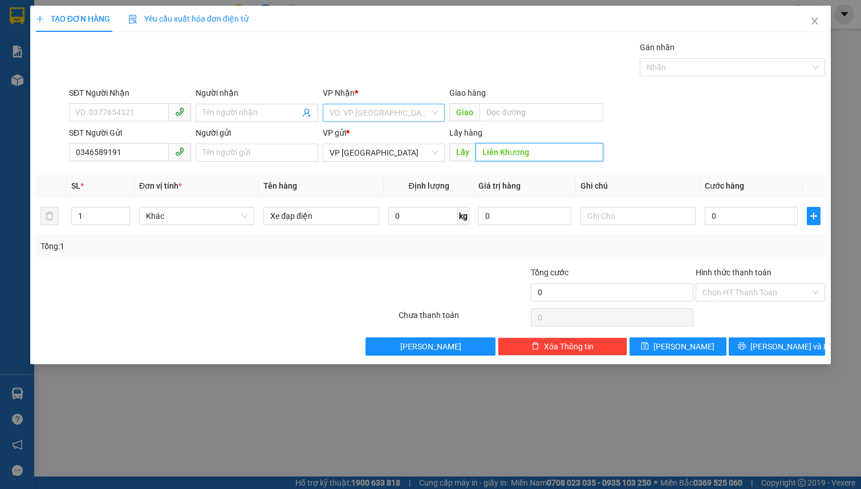
type input "Liên Khương"
click at [356, 104] on input "search" at bounding box center [380, 112] width 100 height 17
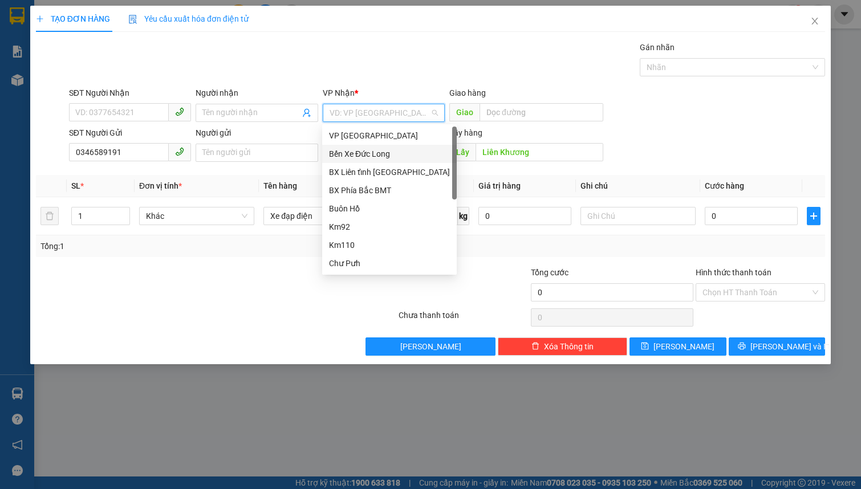
click at [397, 151] on div "Bến Xe Đức Long" at bounding box center [389, 154] width 121 height 13
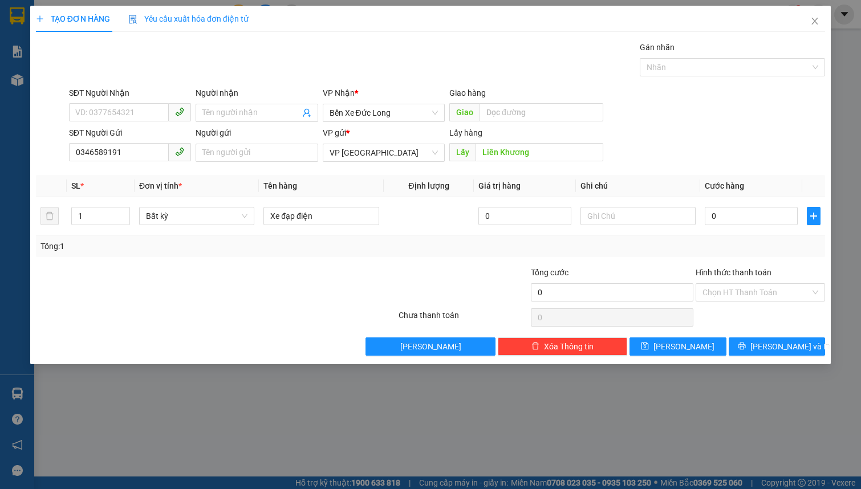
click at [760, 332] on div "Transit Pickup Surcharge Ids Transit Deliver Surcharge Ids Transit Deliver Surc…" at bounding box center [430, 198] width 789 height 315
click at [805, 348] on button "[PERSON_NAME] và In" at bounding box center [777, 347] width 97 height 18
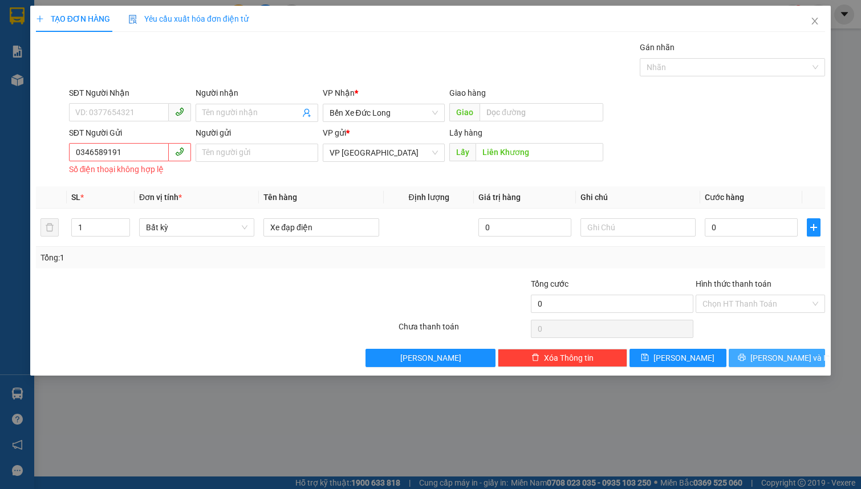
click at [774, 358] on span "[PERSON_NAME] và In" at bounding box center [791, 358] width 80 height 13
click at [708, 356] on button "[PERSON_NAME]" at bounding box center [678, 358] width 97 height 18
drag, startPoint x: 79, startPoint y: 160, endPoint x: 94, endPoint y: 154, distance: 15.4
click at [79, 160] on input "0346589191" at bounding box center [119, 152] width 100 height 18
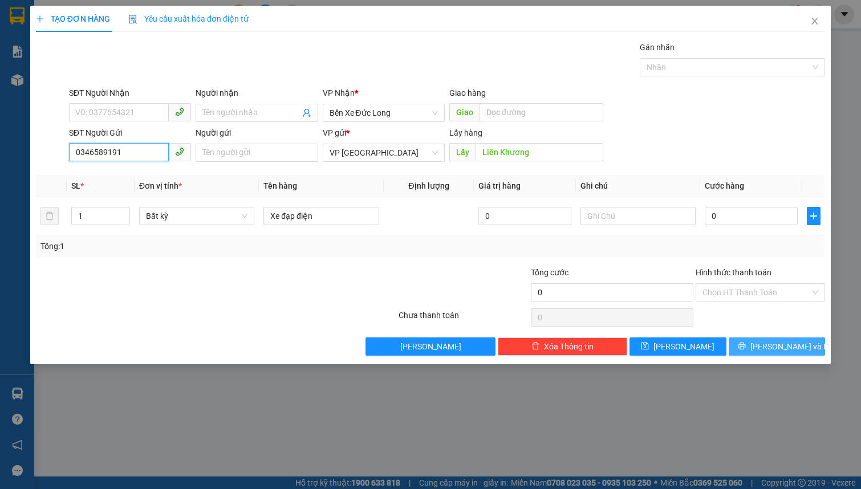
type input "0346589191"
click at [764, 348] on button "[PERSON_NAME] và In" at bounding box center [777, 347] width 97 height 18
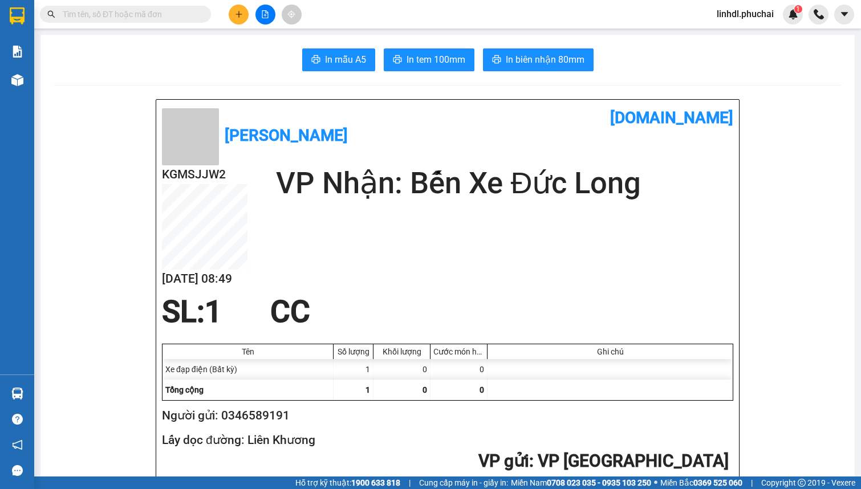
click at [232, 15] on button at bounding box center [239, 15] width 20 height 20
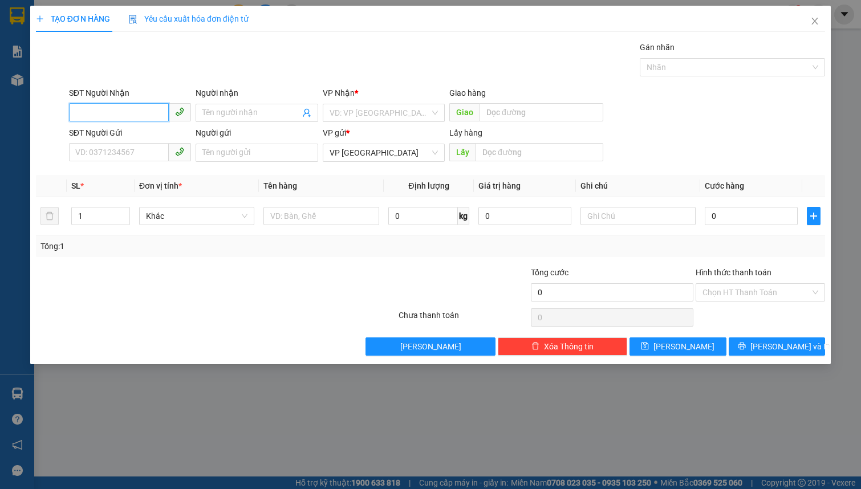
click at [118, 114] on input "SĐT Người Nhận" at bounding box center [119, 112] width 100 height 18
drag, startPoint x: 129, startPoint y: 112, endPoint x: 136, endPoint y: 112, distance: 6.8
click at [131, 112] on input "SĐT Người Nhận" at bounding box center [119, 112] width 100 height 18
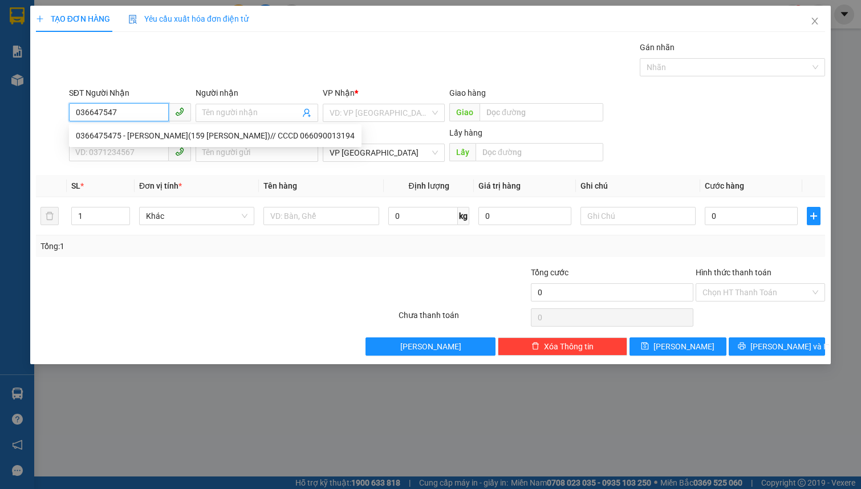
type input "0366475475"
click at [145, 137] on div "0366475475 - NGUYỄN QUỐC DUY(159 LÊ DUẨN)// CCCD 066090013194" at bounding box center [215, 135] width 279 height 13
type input "NGUYỄN QUỐC DUY(159 LÊ DUẨN)// CCCD 066090013194"
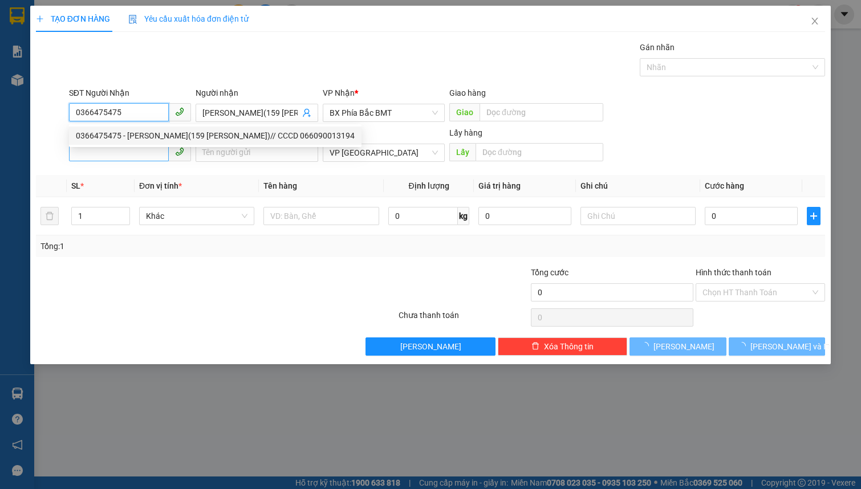
type input "50.000"
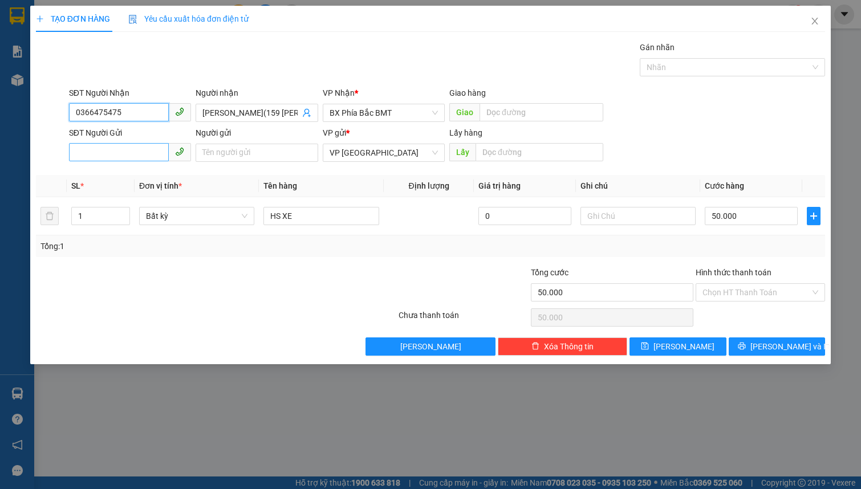
type input "0366475475"
click at [114, 155] on input "SĐT Người Gửi" at bounding box center [119, 152] width 100 height 18
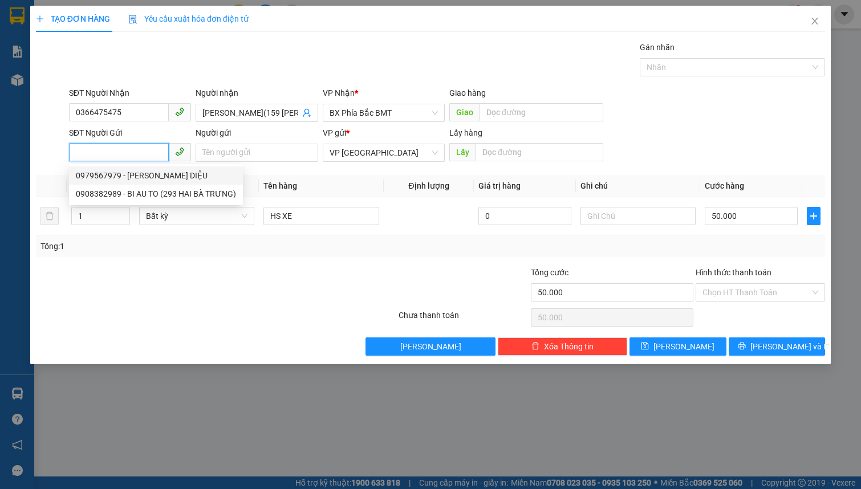
click at [121, 180] on div "0979567979 - PHAN TUẤN HOÀNG DIỆU" at bounding box center [156, 175] width 160 height 13
type input "0979567979"
type input "PHAN TUẤN HOÀNG DIỆU"
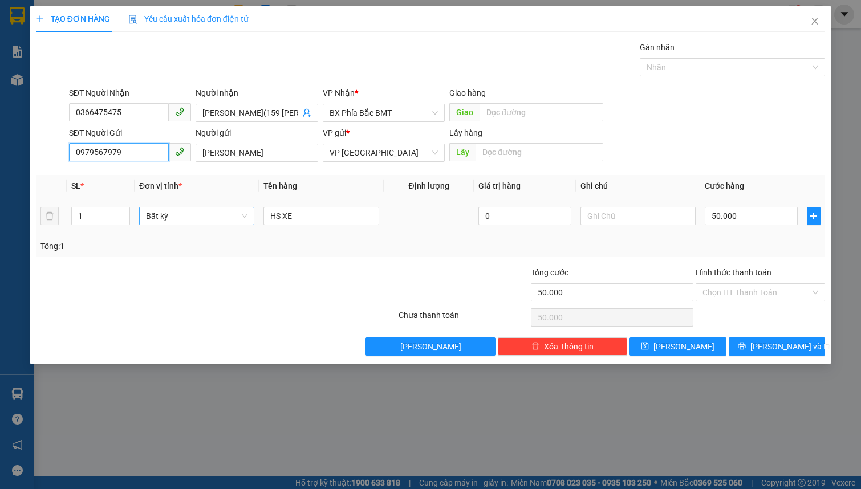
click at [200, 217] on span "Bất kỳ" at bounding box center [197, 216] width 102 height 17
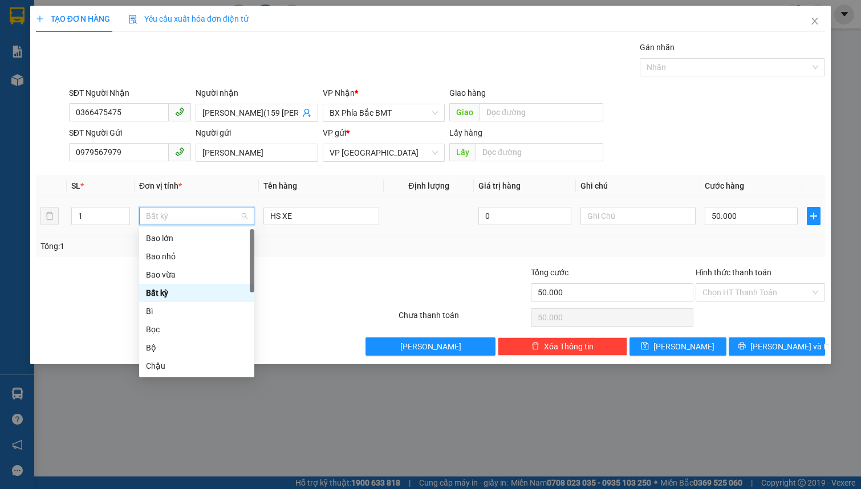
type input "b"
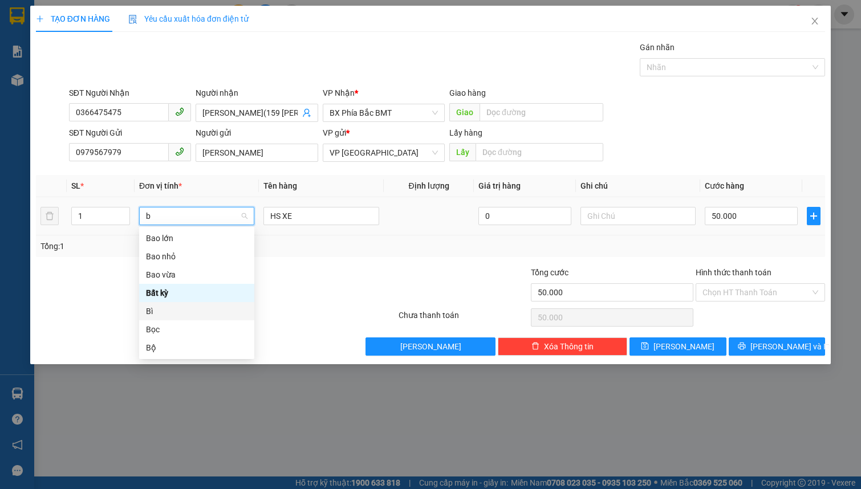
drag, startPoint x: 164, startPoint y: 315, endPoint x: 219, endPoint y: 297, distance: 58.3
click at [163, 315] on div "Bì" at bounding box center [197, 311] width 102 height 13
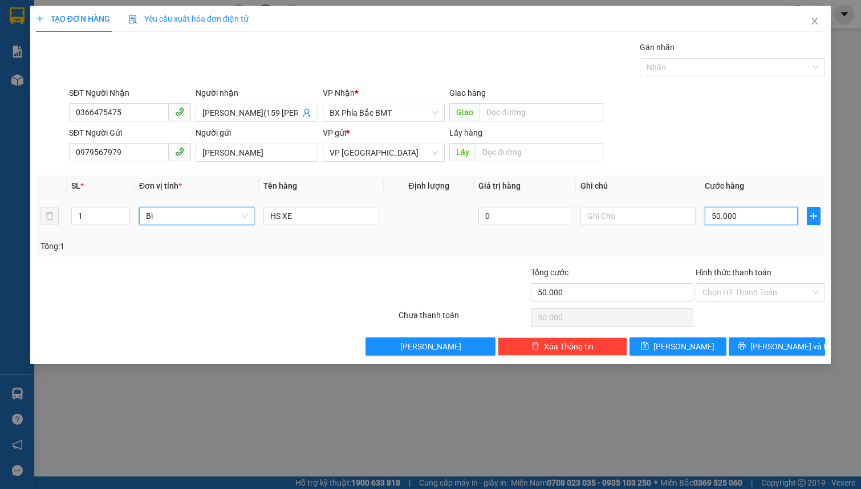
click at [747, 222] on input "50.000" at bounding box center [751, 216] width 93 height 18
type input "0"
type input "5"
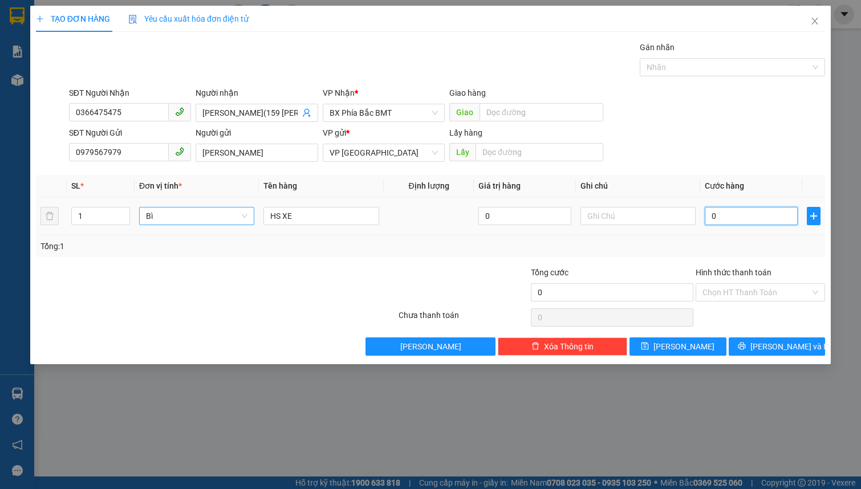
type input "5"
type input "05"
type input "50"
type input "050"
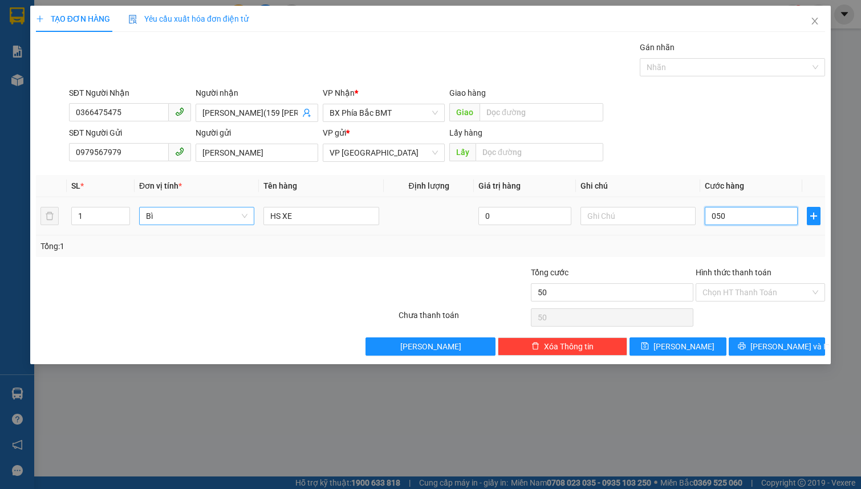
type input "500"
type input "0.500"
type input "5.000"
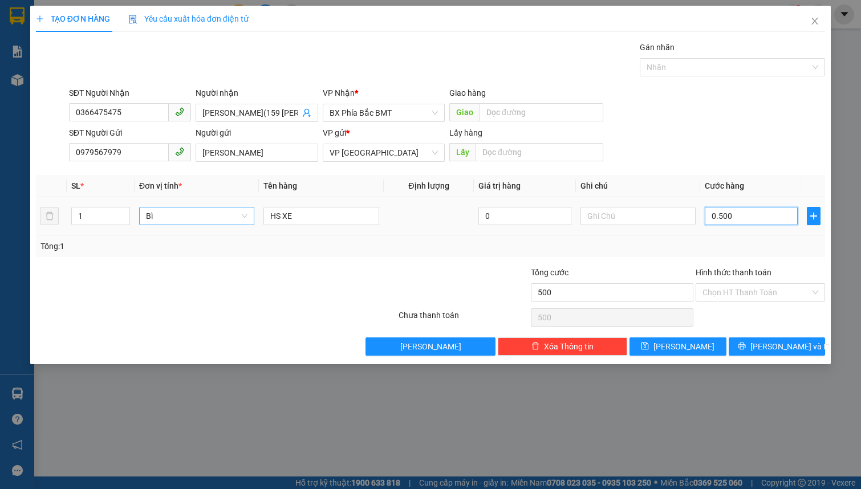
type input "05.000"
type input "50.000"
click at [741, 294] on input "Hình thức thanh toán" at bounding box center [757, 292] width 108 height 17
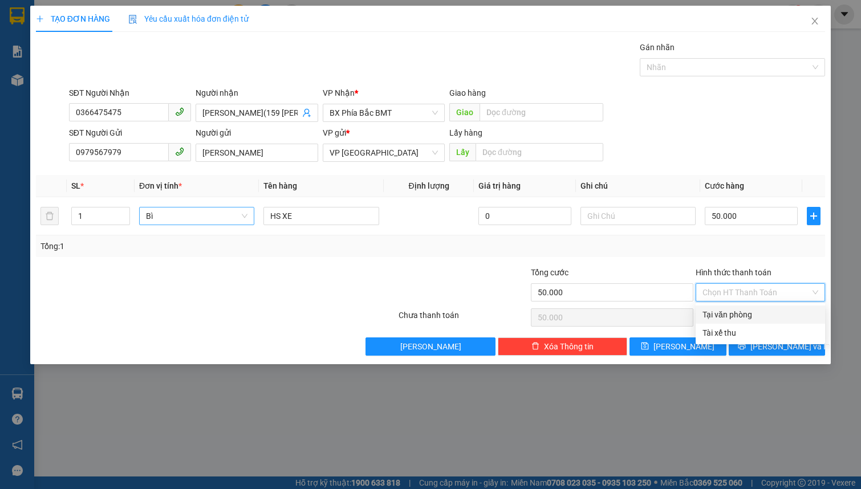
click at [751, 322] on div "Tại văn phòng" at bounding box center [760, 315] width 129 height 18
type input "0"
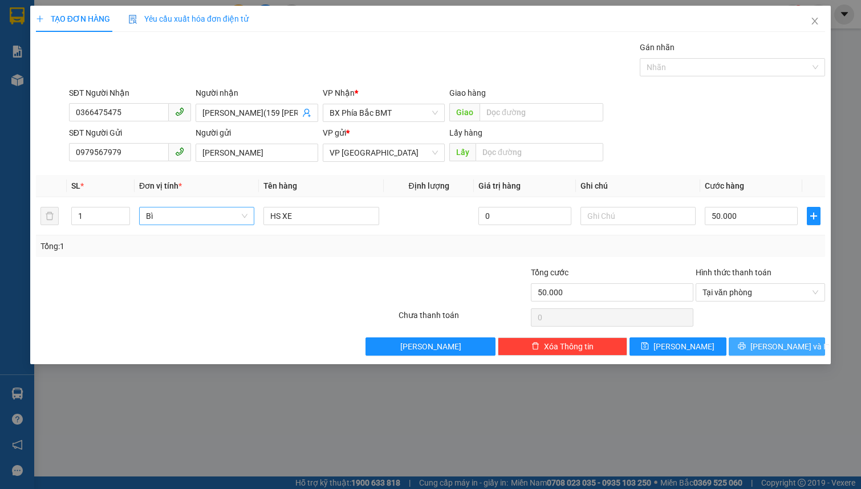
drag, startPoint x: 757, startPoint y: 346, endPoint x: 751, endPoint y: 343, distance: 6.9
click at [746, 347] on icon "printer" at bounding box center [742, 346] width 8 height 8
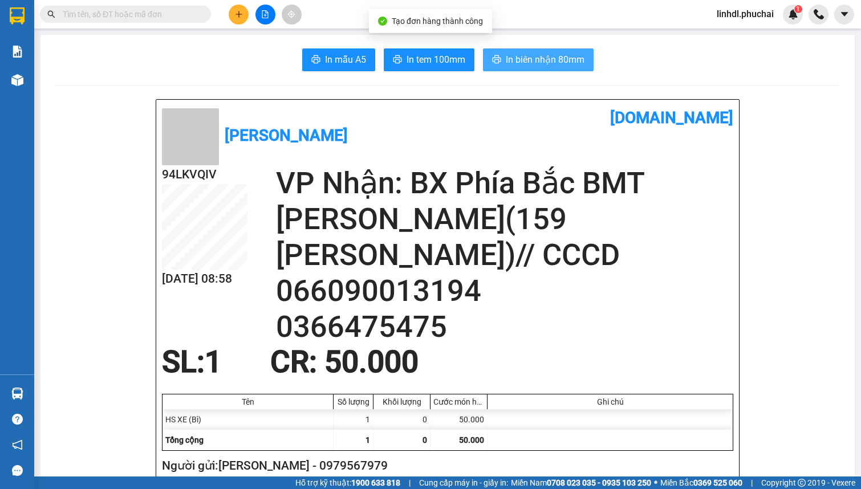
click at [518, 64] on span "In biên nhận 80mm" at bounding box center [545, 59] width 79 height 14
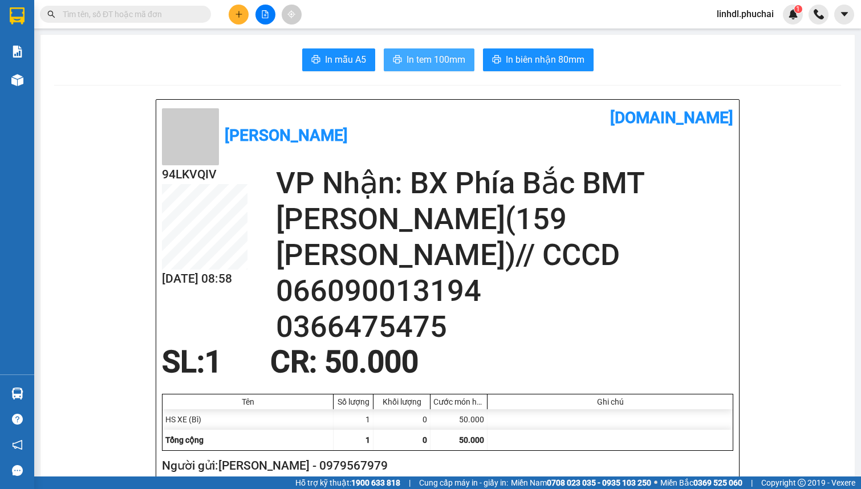
click at [451, 59] on span "In tem 100mm" at bounding box center [436, 59] width 59 height 14
click at [244, 13] on button at bounding box center [239, 15] width 20 height 20
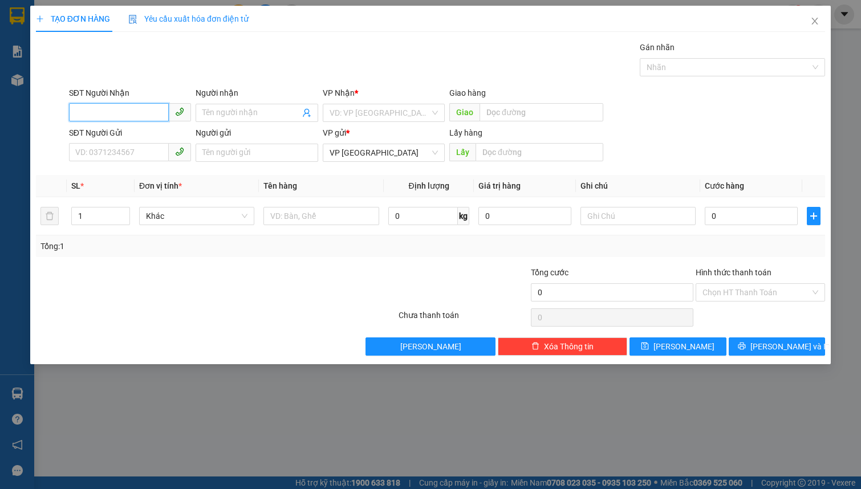
click at [139, 116] on input "SĐT Người Nhận" at bounding box center [119, 112] width 100 height 18
click at [140, 133] on div "0943705050 - Uyên" at bounding box center [130, 135] width 108 height 13
type input "0943705050"
type input "Uyên"
type input "ĐẠT LÝ"
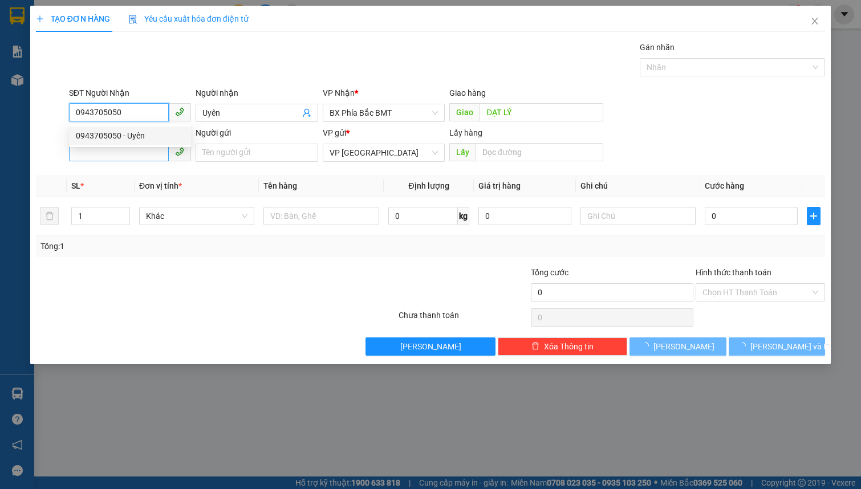
type input "0943705050"
click at [124, 151] on input "SĐT Người Gửi" at bounding box center [119, 152] width 100 height 18
type input "50.000"
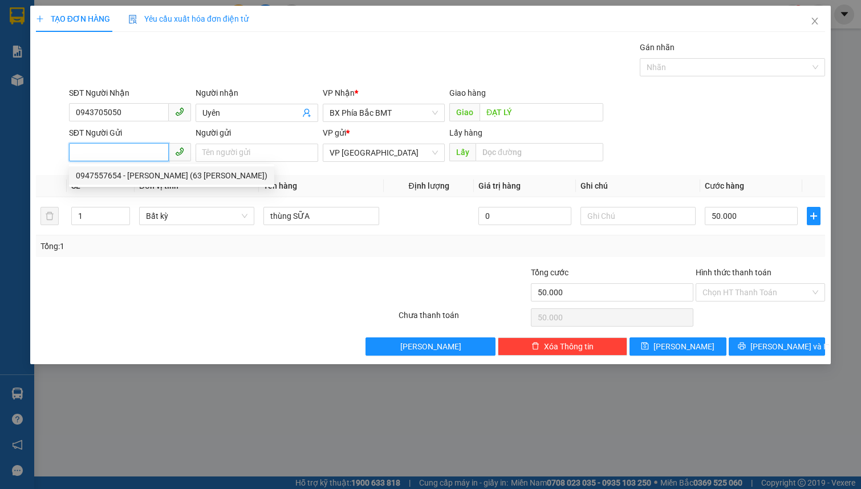
click at [129, 176] on div "0947557654 - anh xuân (63 nguyễn đình quân)" at bounding box center [172, 175] width 192 height 13
type input "0947557654"
type input "anh xuân (63 nguyễn đình quân)"
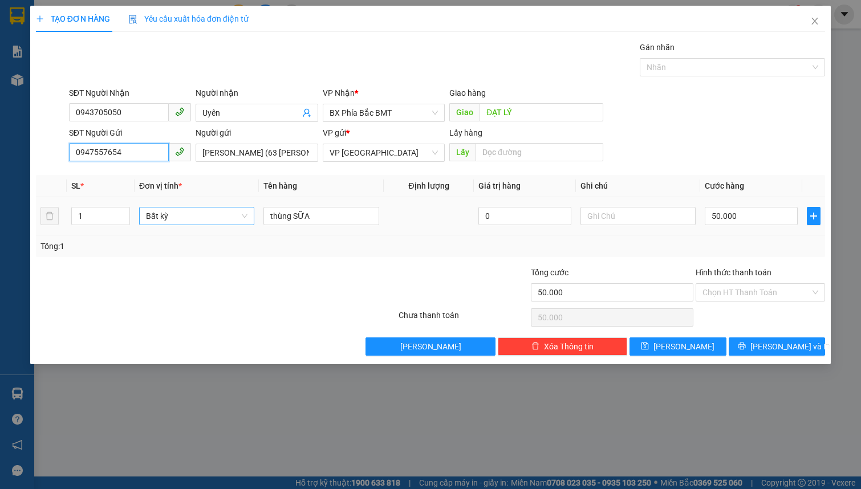
click at [165, 212] on span "Bất kỳ" at bounding box center [197, 216] width 102 height 17
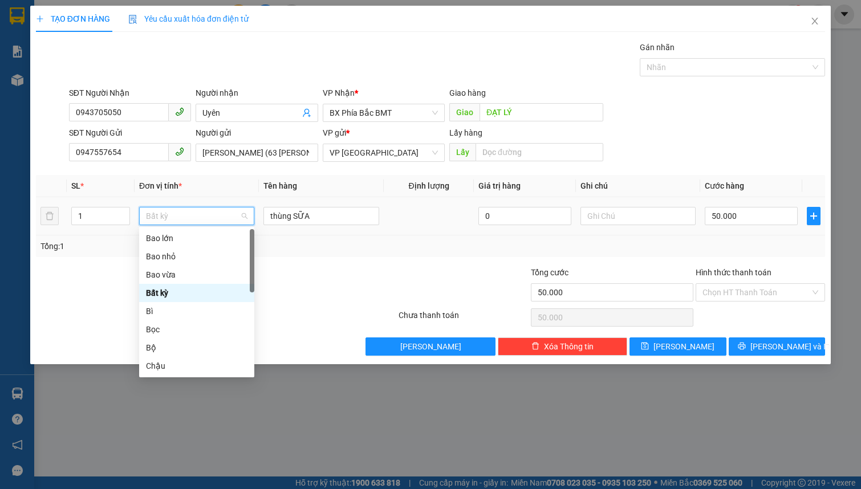
type input "t"
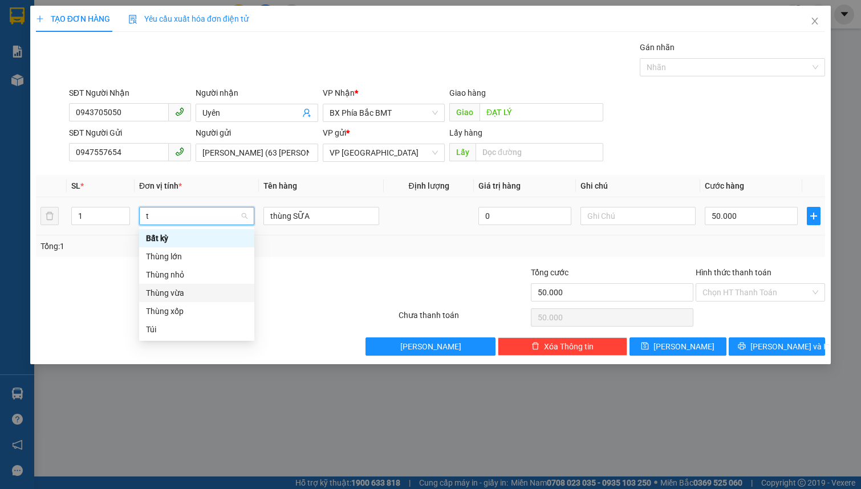
click at [187, 294] on div "Thùng vừa" at bounding box center [197, 293] width 102 height 13
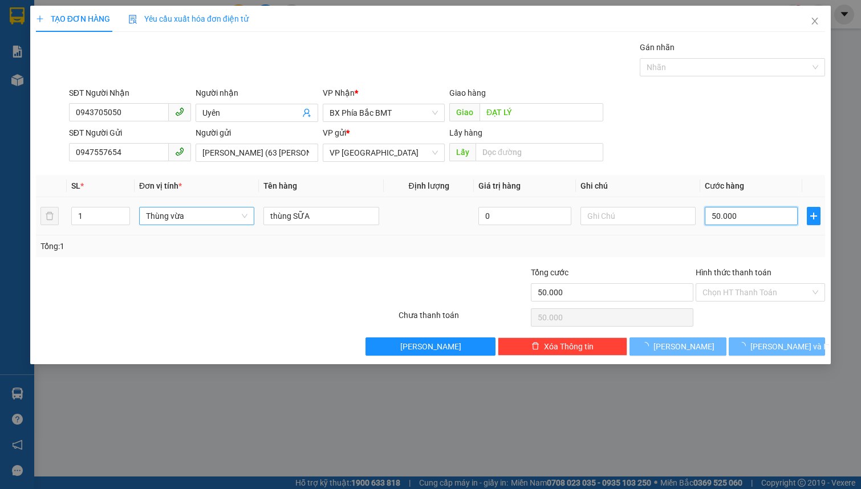
click at [732, 213] on input "50.000" at bounding box center [751, 216] width 93 height 18
type input "0"
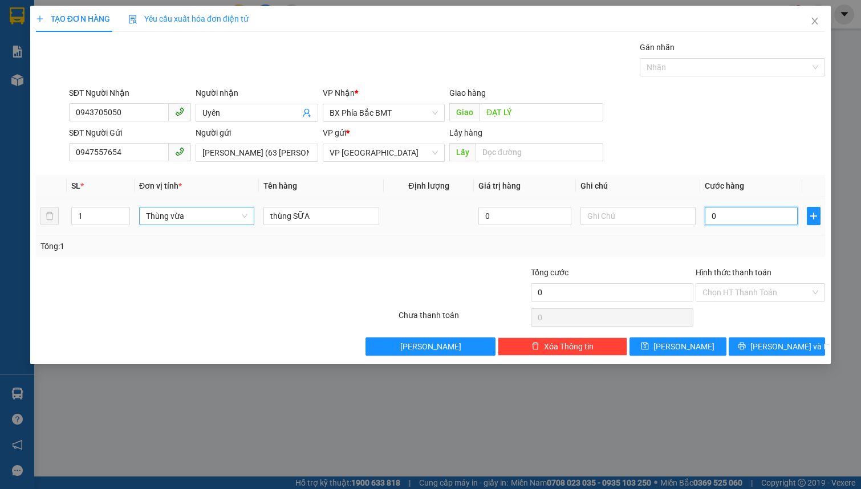
type input "5"
type input "05"
type input "50"
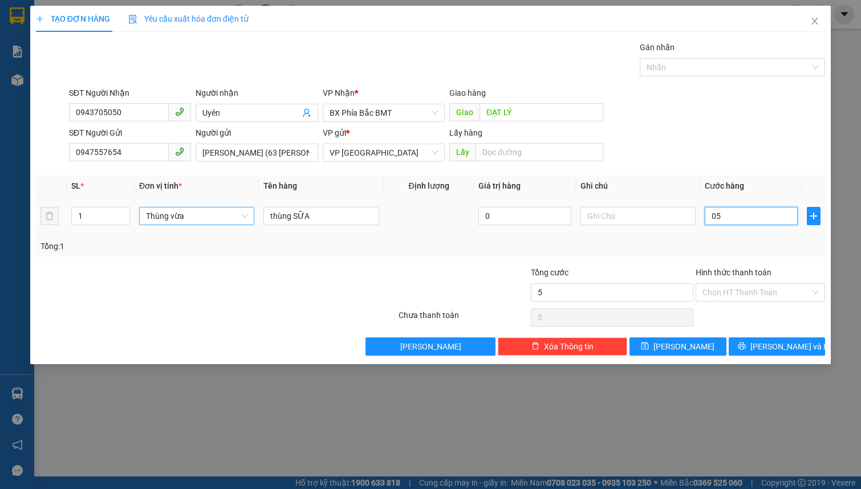
type input "050"
type input "500"
type input "0.500"
type input "5.000"
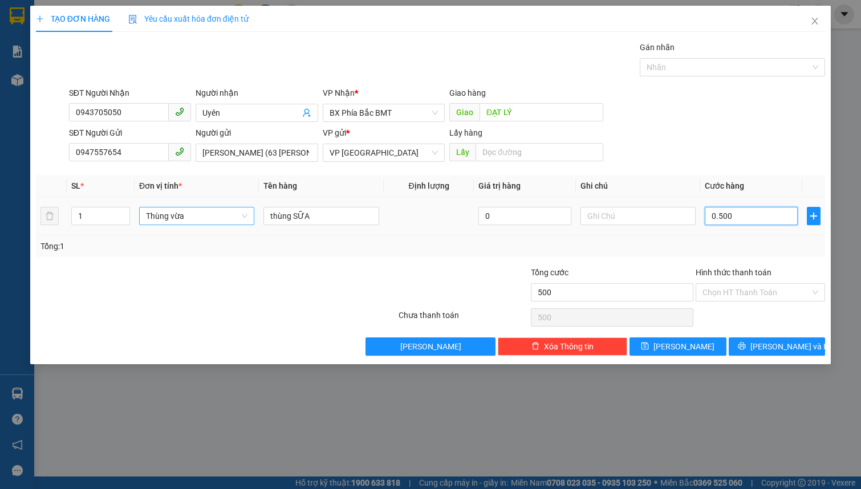
type input "5.000"
type input "05.000"
type input "50.000"
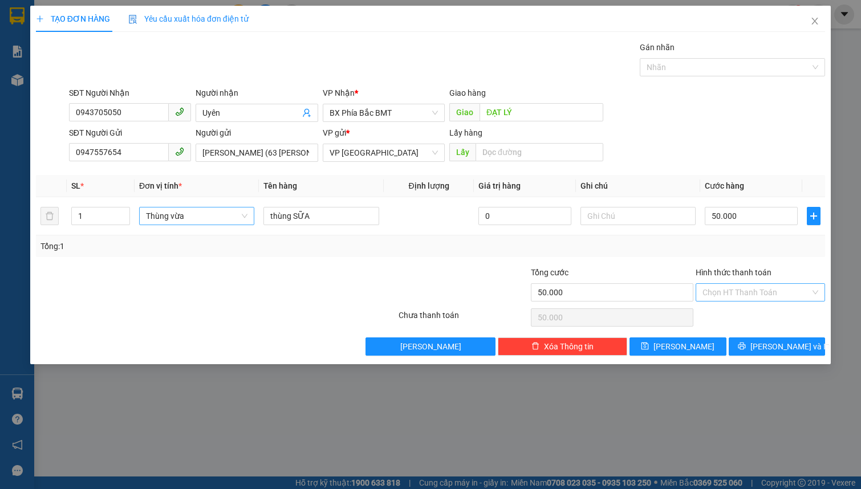
click at [779, 289] on input "Hình thức thanh toán" at bounding box center [757, 292] width 108 height 17
click at [752, 319] on div "Tại văn phòng" at bounding box center [761, 315] width 116 height 13
type input "0"
click at [767, 346] on span "[PERSON_NAME] và In" at bounding box center [791, 347] width 80 height 13
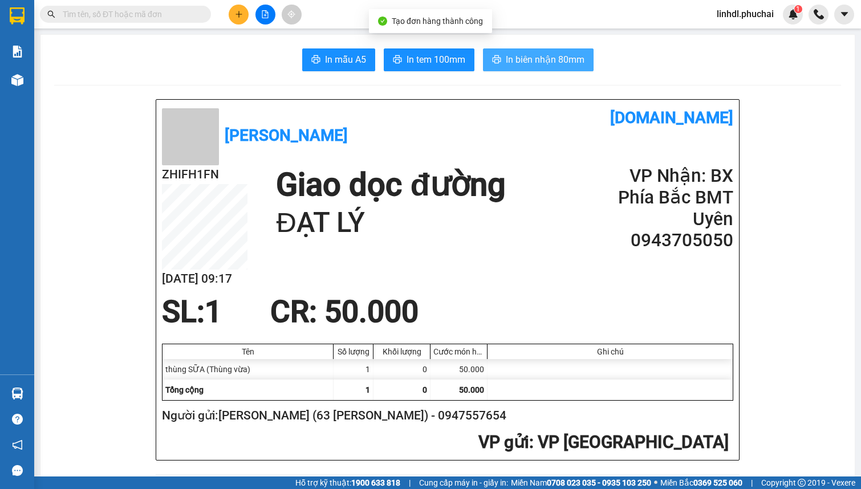
click at [522, 63] on span "In biên nhận 80mm" at bounding box center [545, 59] width 79 height 14
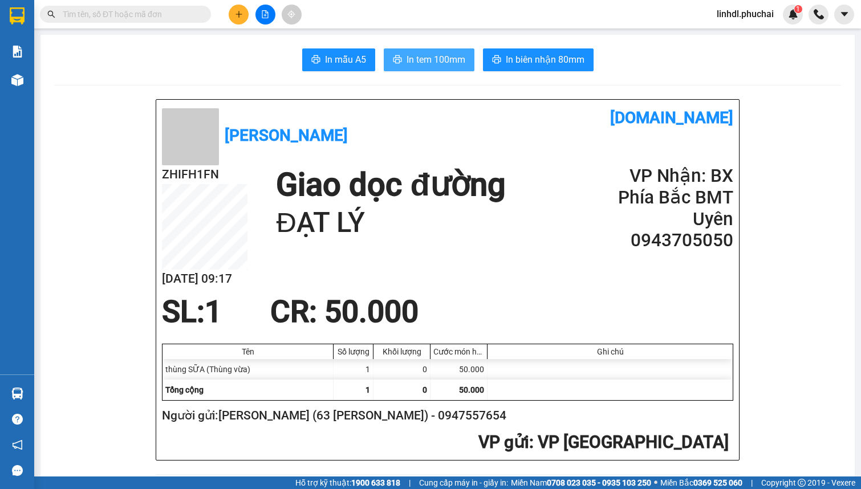
click at [444, 63] on span "In tem 100mm" at bounding box center [436, 59] width 59 height 14
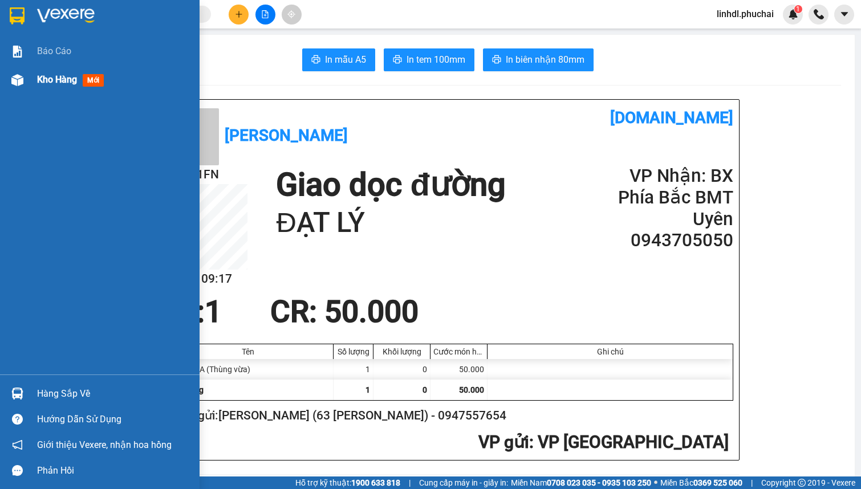
click at [27, 72] on div at bounding box center [17, 80] width 20 height 20
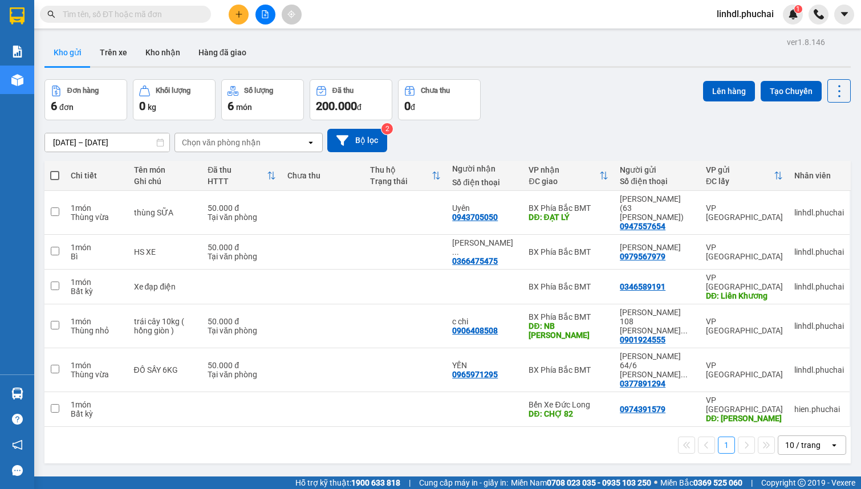
click at [718, 9] on span "linhdl.phuchai" at bounding box center [745, 14] width 75 height 14
click at [746, 35] on span "Đăng xuất" at bounding box center [750, 35] width 51 height 13
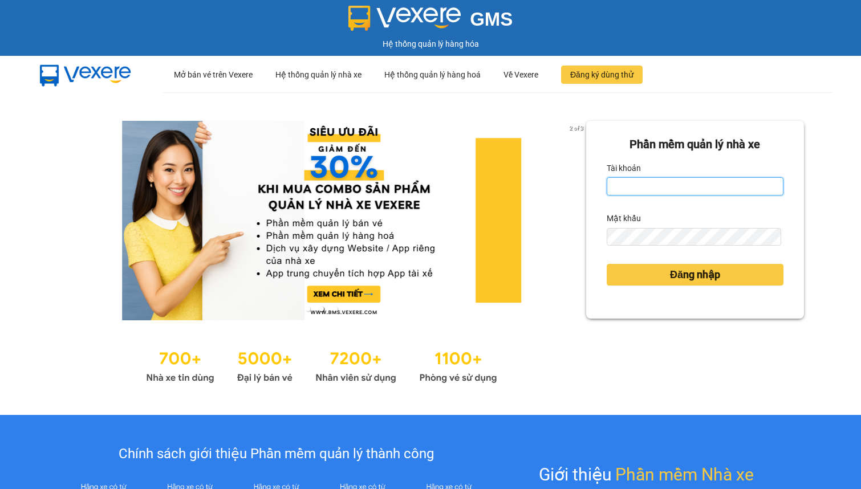
drag, startPoint x: 671, startPoint y: 194, endPoint x: 673, endPoint y: 184, distance: 9.8
click at [671, 189] on input "Tài khoản" at bounding box center [695, 186] width 177 height 18
click at [673, 184] on input "Tài khoản" at bounding box center [695, 186] width 177 height 18
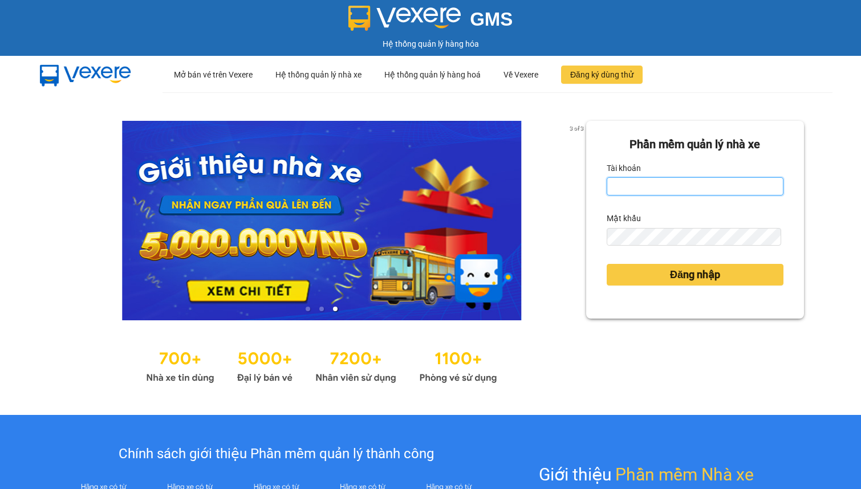
type input "hien.phuchai"
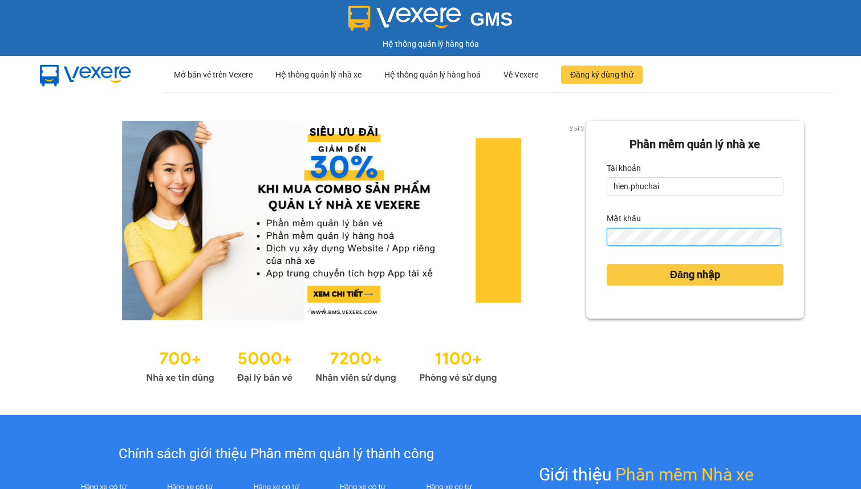
click at [607, 264] on button "Đăng nhập" at bounding box center [695, 275] width 177 height 22
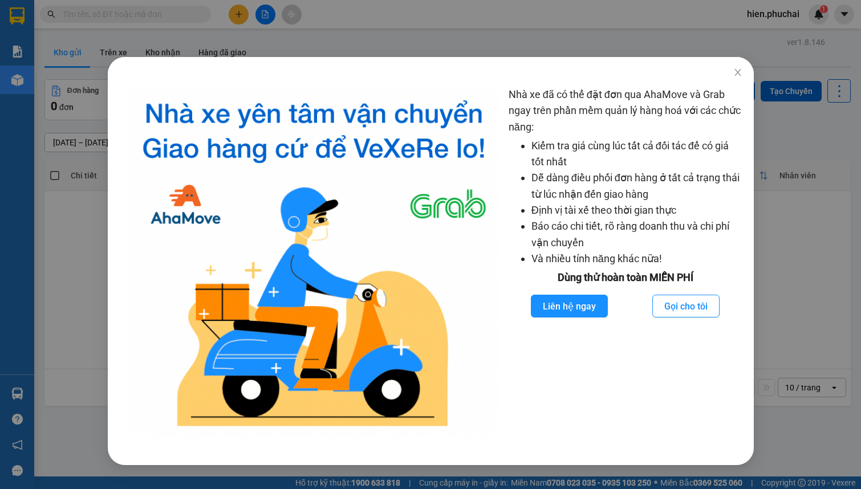
click at [742, 74] on div "Nhà xe đã có thể đặt đơn qua AhaMove và Grab ngay trên phần mềm quản lý hàng ho…" at bounding box center [430, 244] width 861 height 489
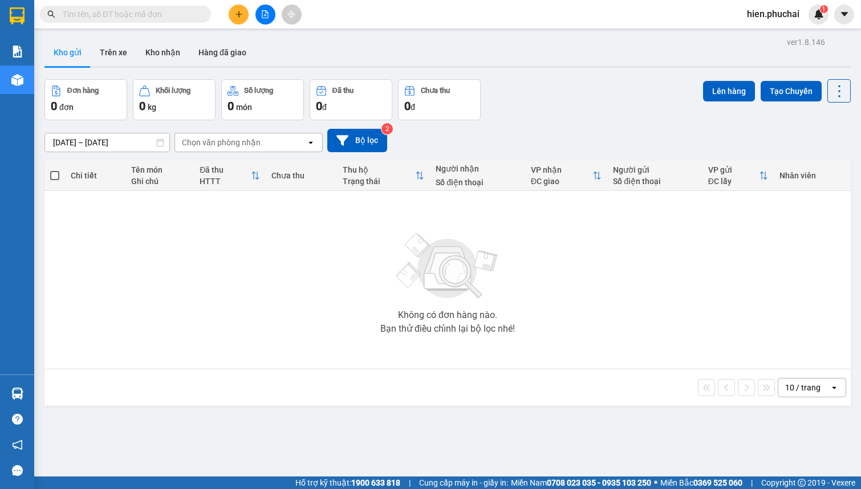
click at [235, 17] on icon "plus" at bounding box center [239, 14] width 8 height 8
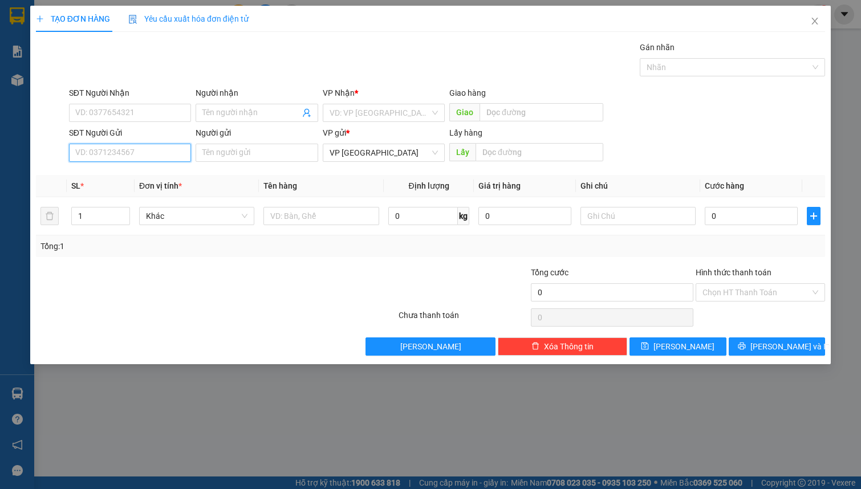
click at [139, 145] on input "SĐT Người Gửi" at bounding box center [130, 153] width 122 height 18
click at [139, 148] on input "SĐT Người Gửi" at bounding box center [130, 153] width 122 height 18
click at [132, 154] on input "SĐT Người Gửi" at bounding box center [130, 153] width 122 height 18
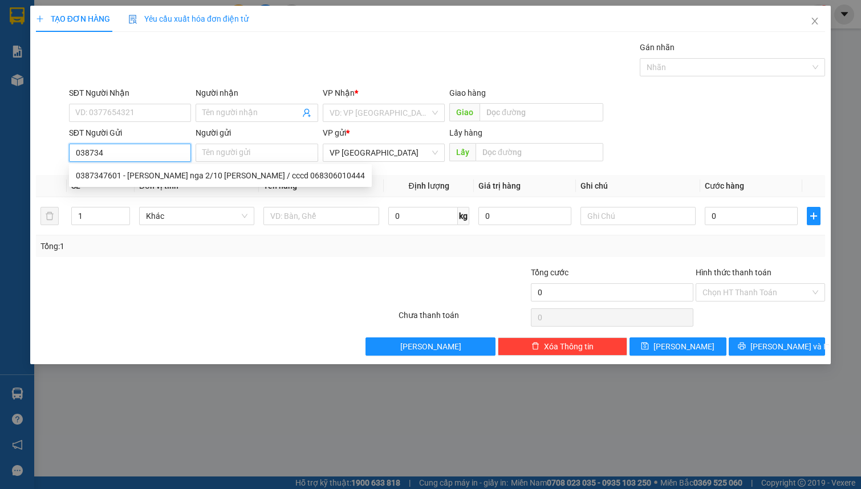
type input "0387347"
click at [149, 181] on div "0387347601 - [PERSON_NAME] nga 2/10 [PERSON_NAME] / cccd 068306010444" at bounding box center [220, 175] width 289 height 13
type input "0982618041"
type input "[PERSON_NAME](131 [PERSON_NAME])CCCD:054302004688"
type input "0387347601"
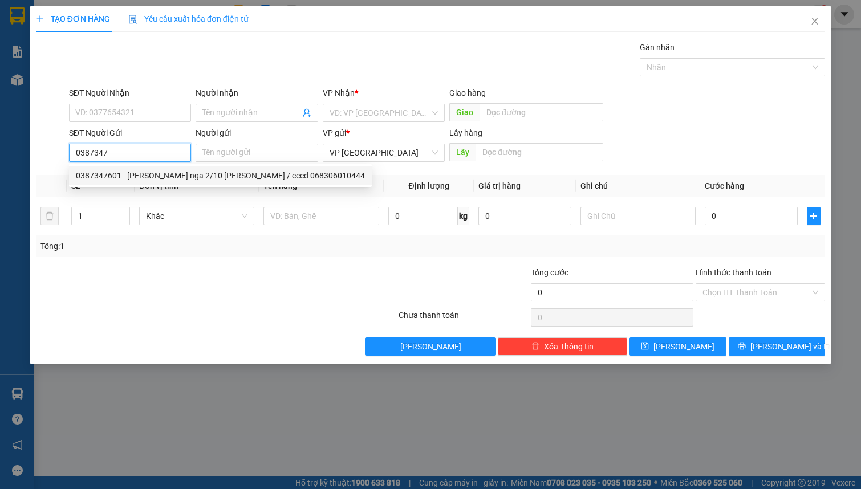
type input "[PERSON_NAME] nga 2/10 [PERSON_NAME] / cccd 068306010444"
type input "50.000"
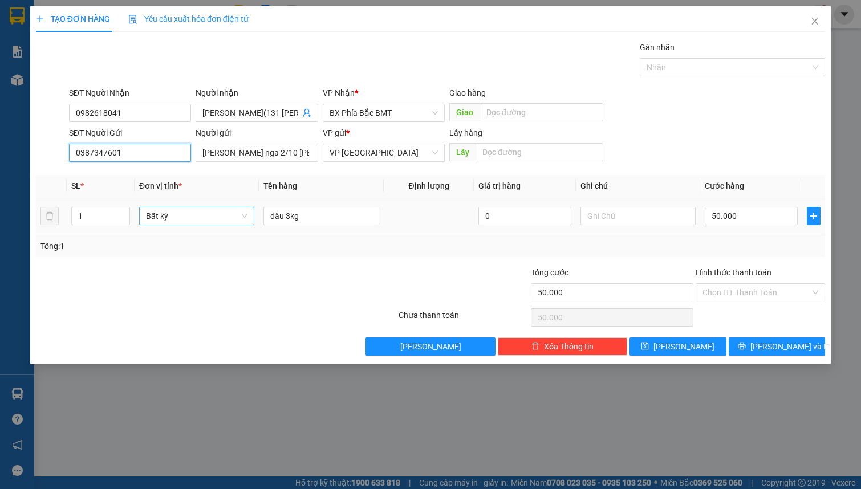
click at [165, 218] on span "Bất kỳ" at bounding box center [197, 216] width 102 height 17
type input "0387347601"
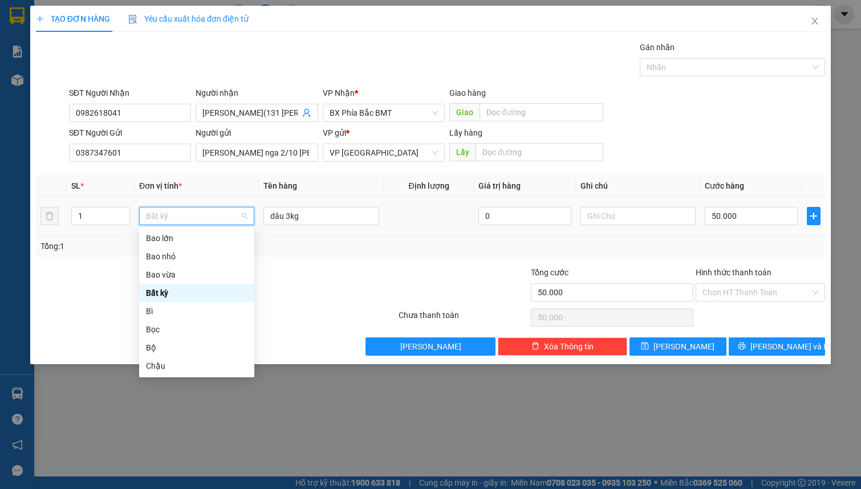
type input "m"
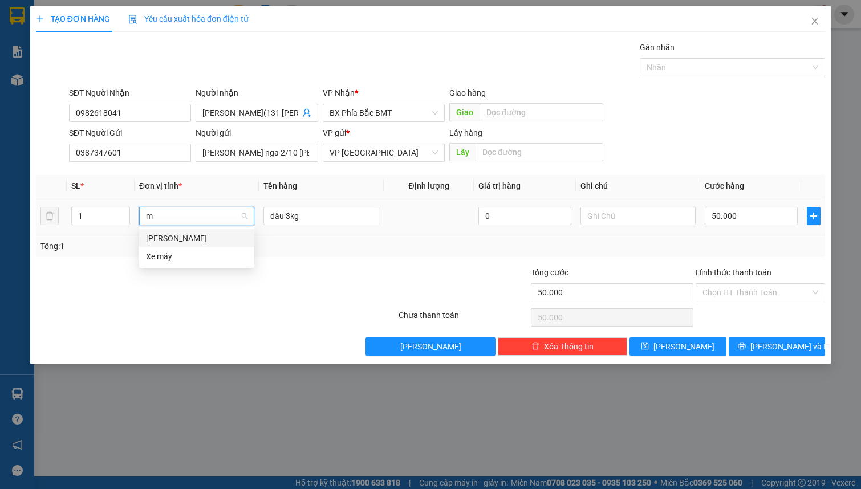
click at [212, 242] on div "[PERSON_NAME]" at bounding box center [197, 238] width 102 height 13
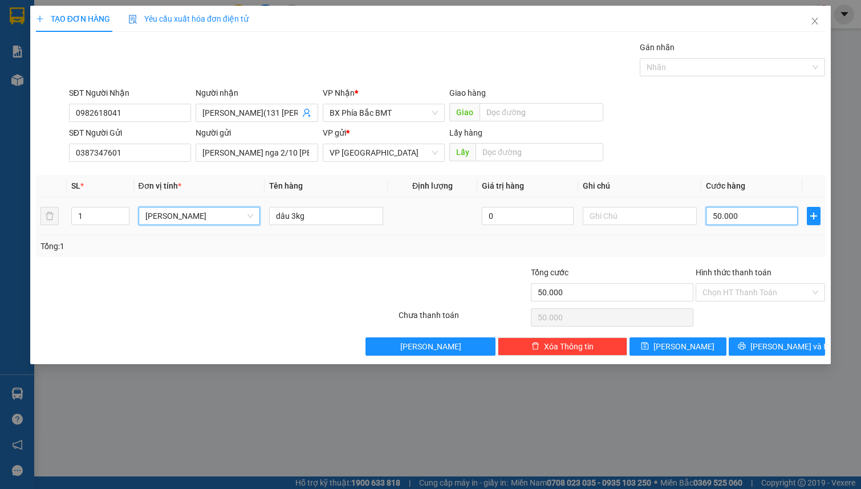
click at [755, 212] on input "50.000" at bounding box center [752, 216] width 92 height 18
type input "0"
type input "4"
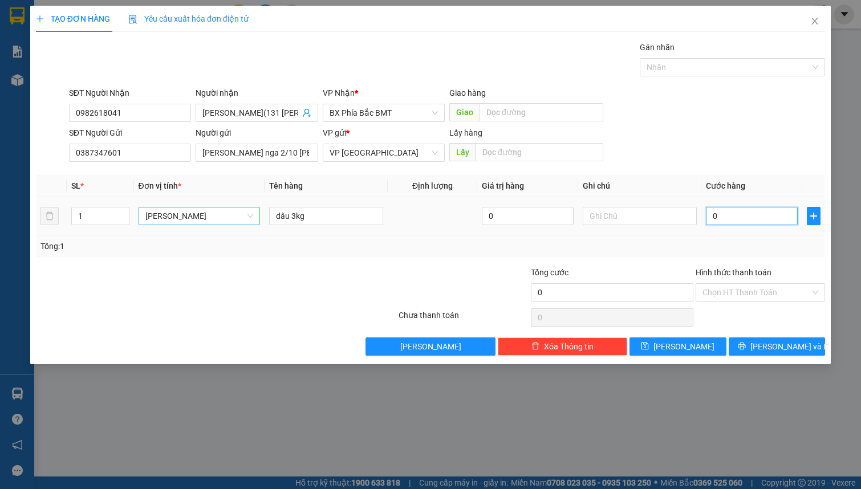
type input "4"
type input "04"
type input "40"
type input "040"
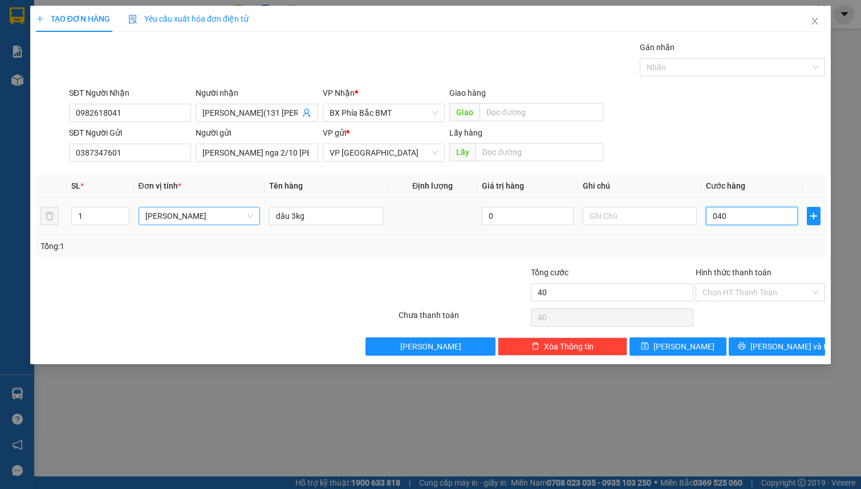
type input "400"
type input "0.400"
type input "4.000"
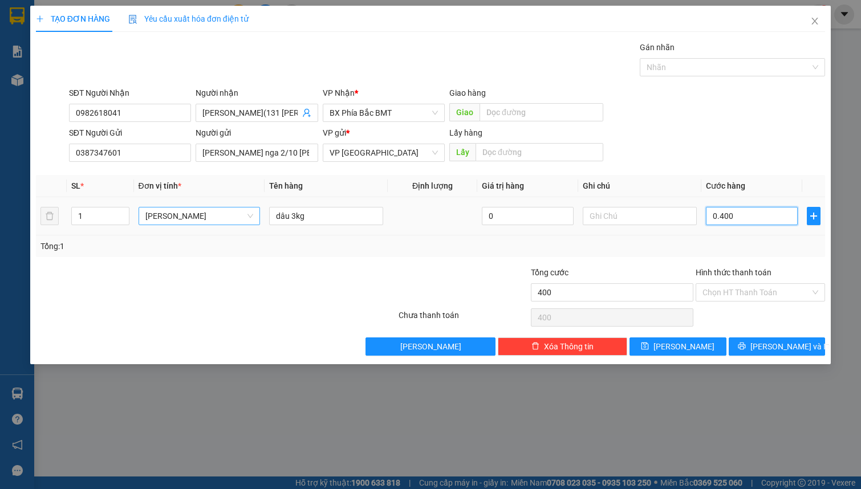
type input "04.000"
type input "40.000"
click at [729, 140] on div "SĐT Người Gửi 0387347601 Người gửi [PERSON_NAME] nga 2/10 [PERSON_NAME] / cccd …" at bounding box center [447, 147] width 761 height 40
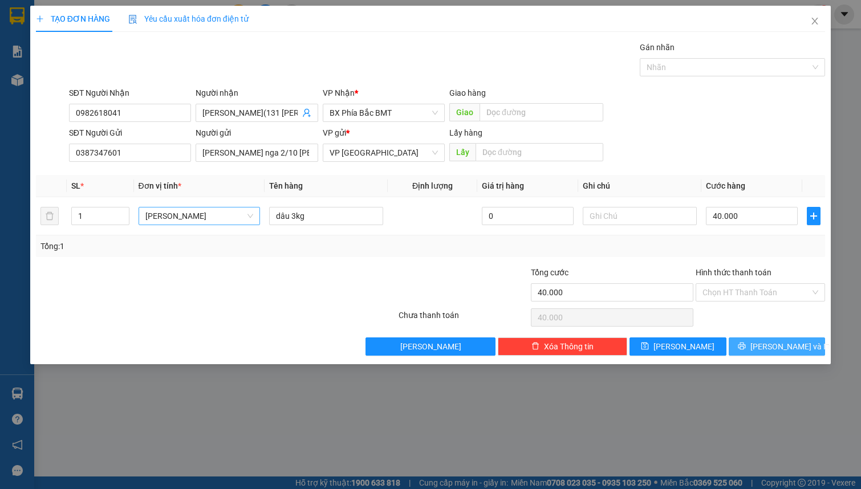
click at [746, 344] on icon "printer" at bounding box center [742, 346] width 8 height 8
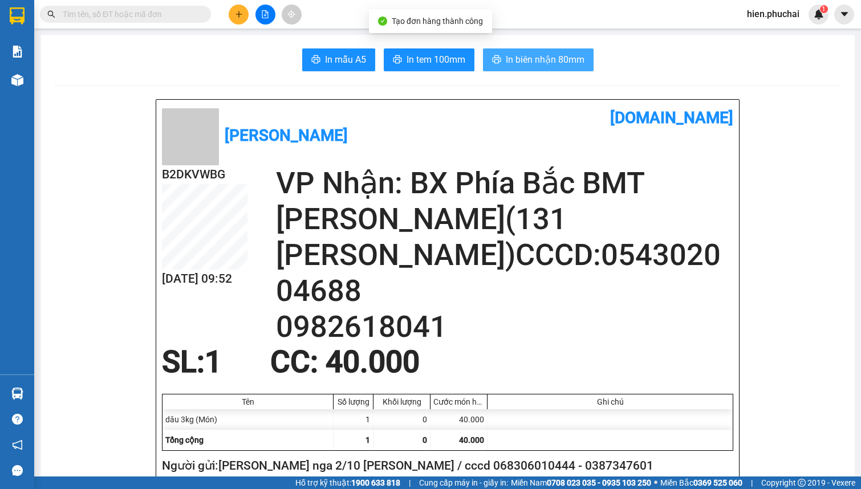
click at [526, 66] on span "In biên nhận 80mm" at bounding box center [545, 59] width 79 height 14
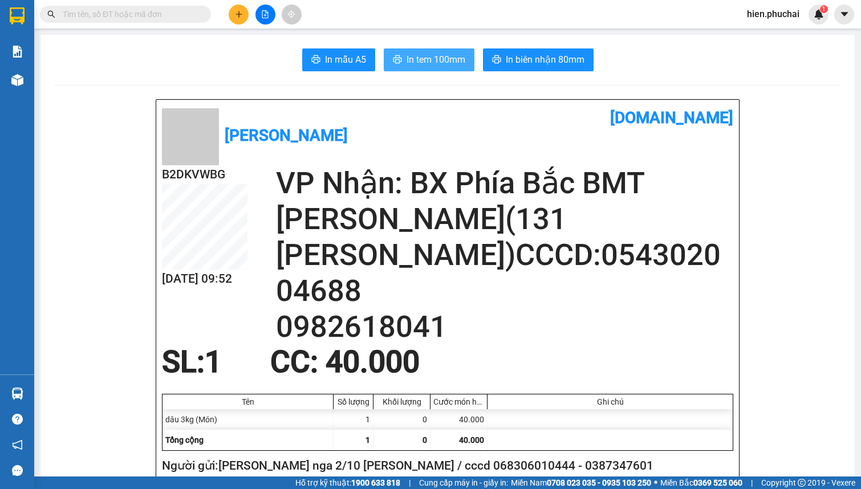
click at [444, 63] on span "In tem 100mm" at bounding box center [436, 59] width 59 height 14
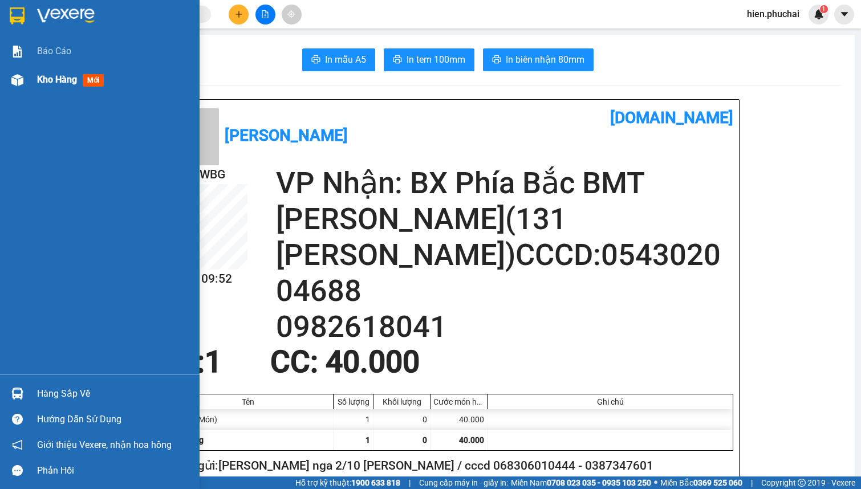
click at [46, 82] on span "Kho hàng" at bounding box center [57, 79] width 40 height 11
